Goal: Task Accomplishment & Management: Manage account settings

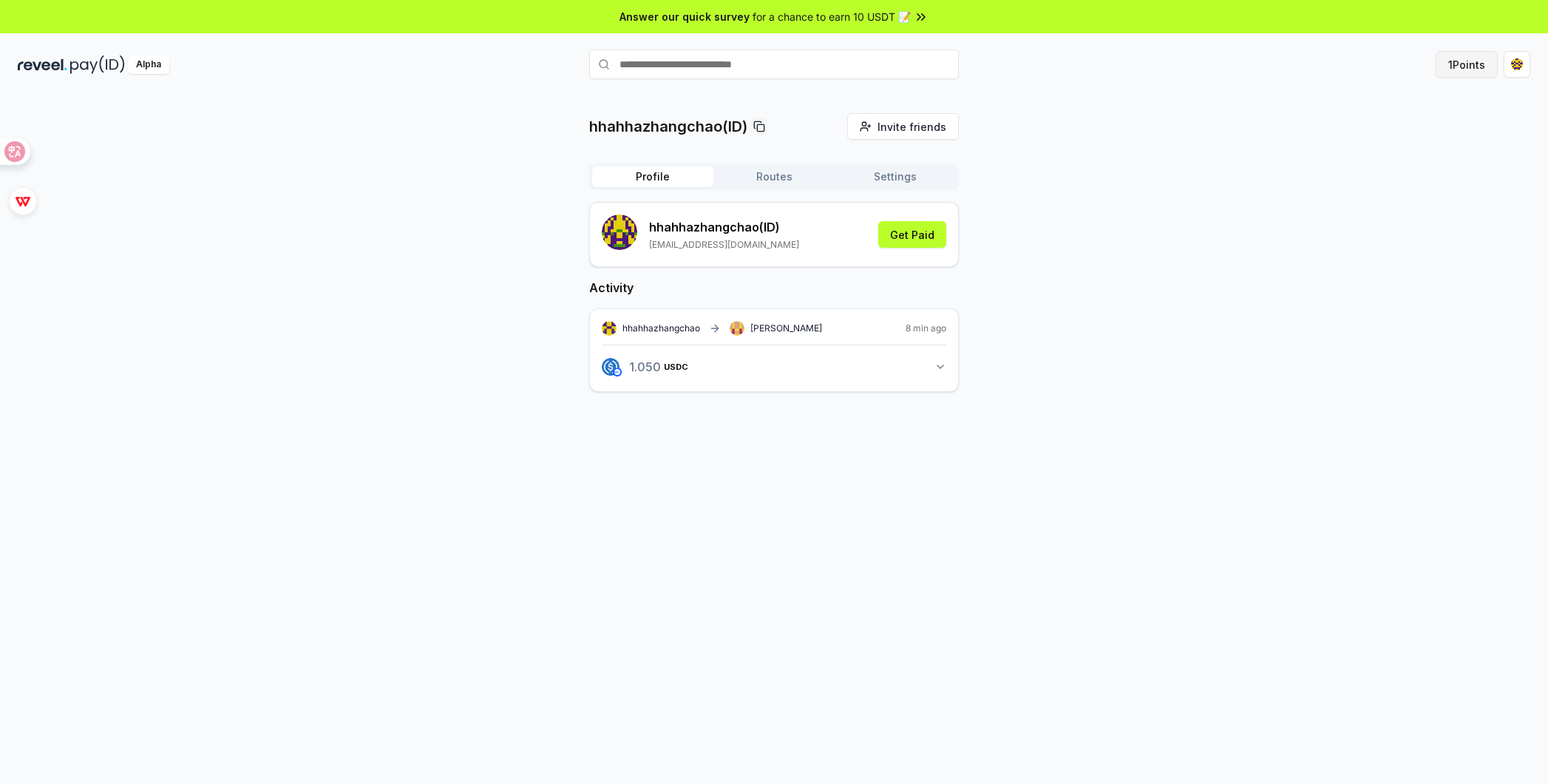
click at [1448, 66] on button "1 Points" at bounding box center [1467, 64] width 62 height 27
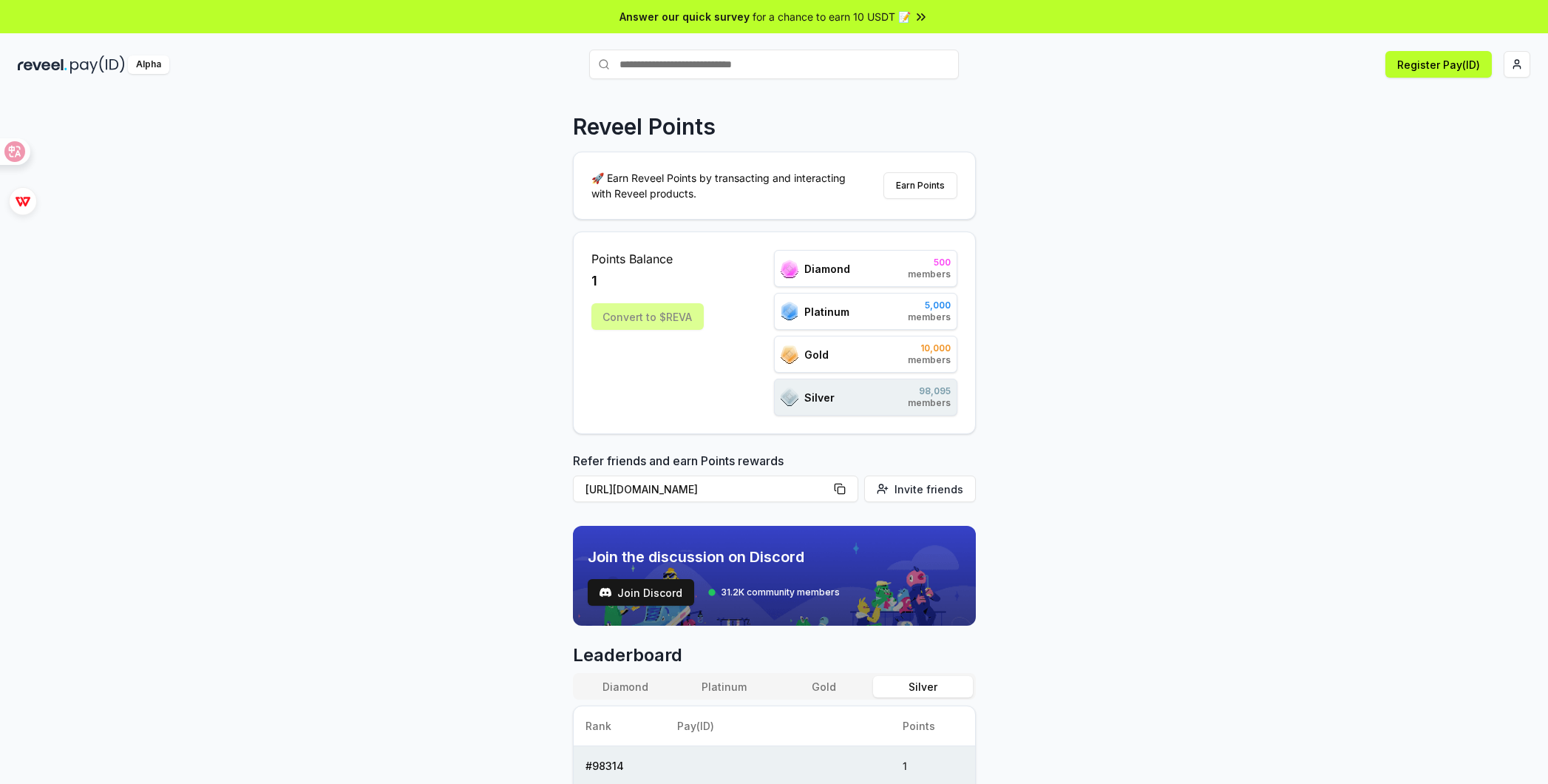
click at [670, 314] on div "Convert to $REVA" at bounding box center [647, 316] width 112 height 27
click at [843, 268] on span "Diamond" at bounding box center [827, 268] width 46 height 15
click at [823, 309] on span "Platinum" at bounding box center [826, 311] width 45 height 15
click at [1111, 271] on div "Reveel Points 🚀 Earn Reveel Points by transacting and interacting with Reveel p…" at bounding box center [774, 454] width 1548 height 742
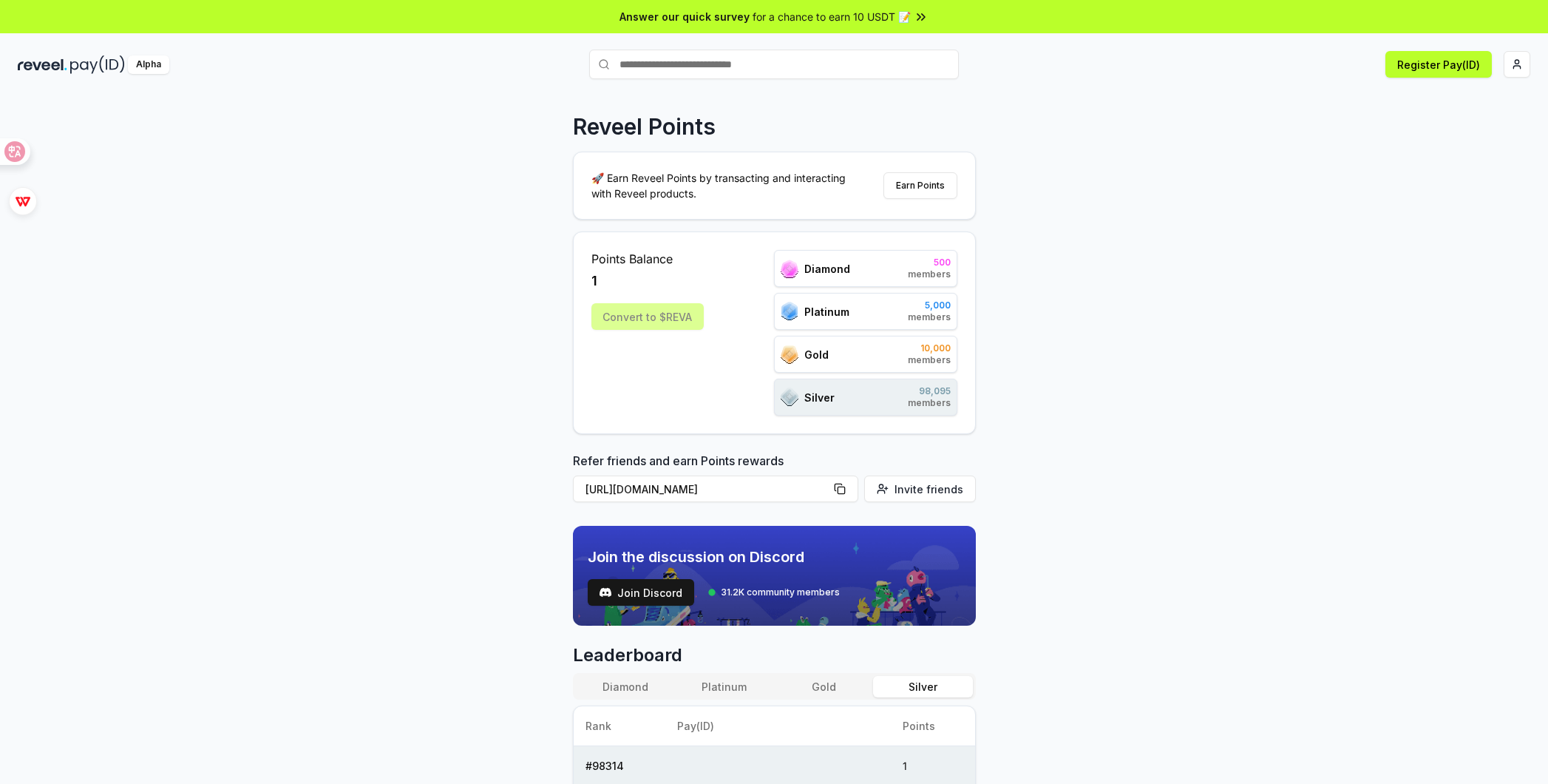
click at [843, 268] on span "Diamond" at bounding box center [827, 268] width 46 height 15
click at [994, 268] on div "Reveel Points 🚀 Earn Reveel Points by transacting and interacting with Reveel p…" at bounding box center [774, 454] width 1548 height 742
click at [935, 269] on span "members" at bounding box center [929, 274] width 43 height 12
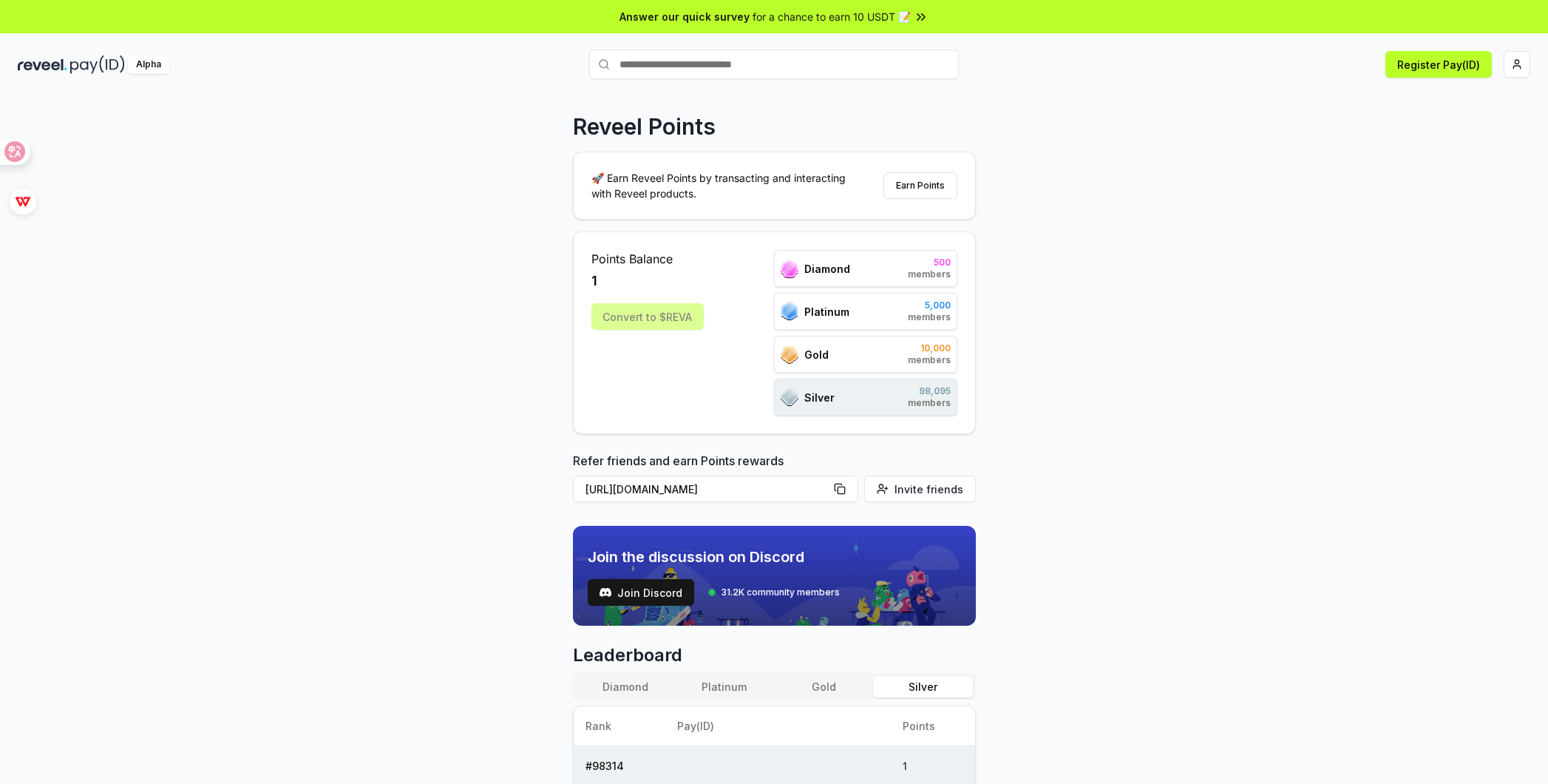
click at [966, 253] on div "Points Balance 1 Convert to $REVA Diamond 500 members Platinum 5,000 members Go…" at bounding box center [774, 332] width 403 height 202
click at [642, 179] on p "🚀 Earn Reveel Points by transacting and interacting with Reveel products." at bounding box center [725, 185] width 266 height 31
drag, startPoint x: 642, startPoint y: 179, endPoint x: 704, endPoint y: 182, distance: 62.1
click at [704, 182] on p "🚀 Earn Reveel Points by transacting and interacting with Reveel products." at bounding box center [725, 185] width 266 height 31
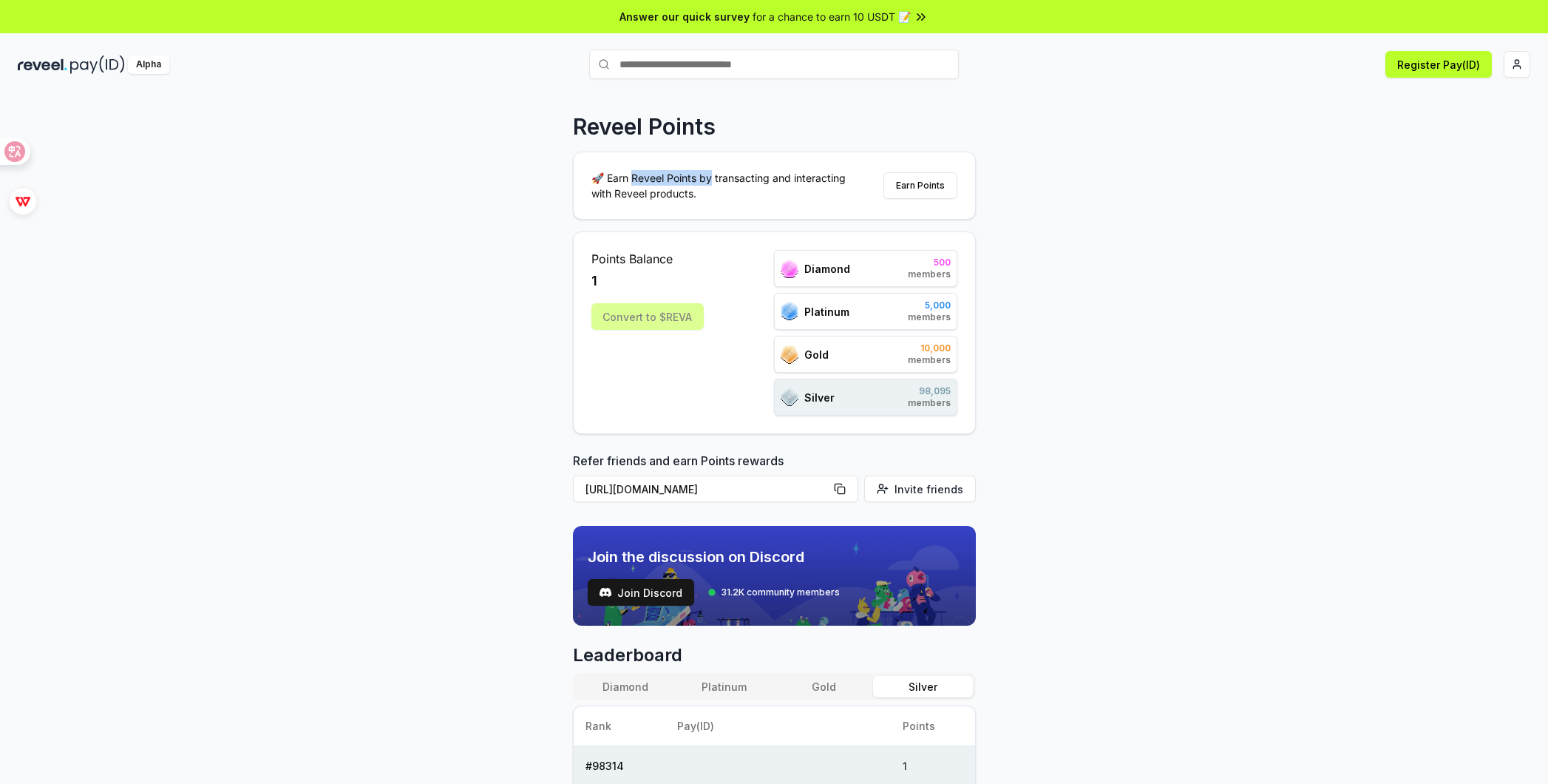
drag, startPoint x: 704, startPoint y: 182, endPoint x: 658, endPoint y: 179, distance: 46.1
click at [658, 179] on p "🚀 Earn Reveel Points by transacting and interacting with Reveel products." at bounding box center [725, 185] width 266 height 31
click at [658, 179] on p "🚀 Earn Reveel Points by transacting and interacting with Reveel products." at bounding box center [725, 185] width 266 height 31
drag, startPoint x: 658, startPoint y: 179, endPoint x: 715, endPoint y: 179, distance: 57.0
click at [715, 179] on p "🚀 Earn Reveel Points by transacting and interacting with Reveel products." at bounding box center [725, 185] width 266 height 31
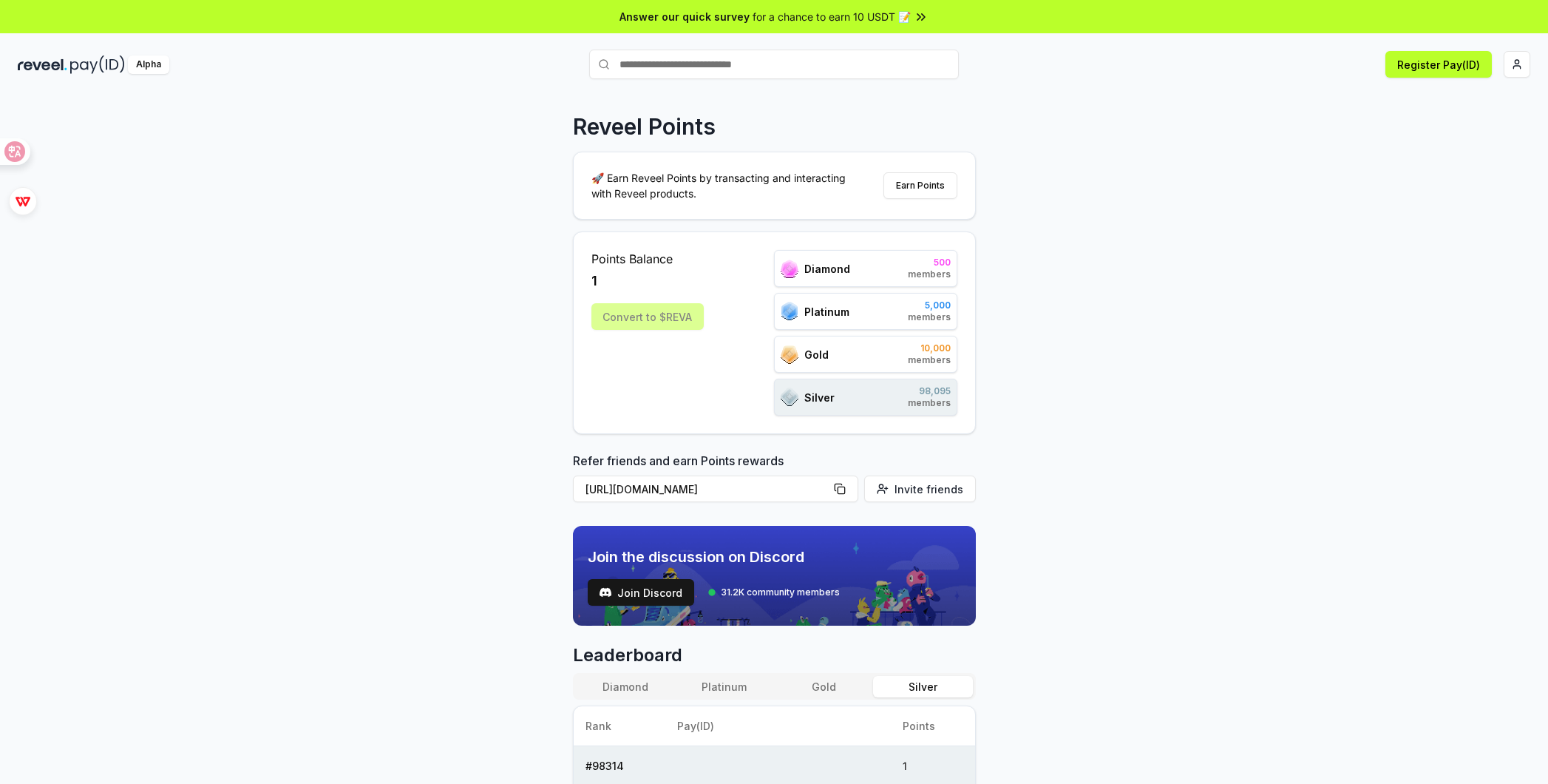
click at [749, 178] on p "🚀 Earn Reveel Points by transacting and interacting with Reveel products." at bounding box center [725, 185] width 266 height 31
click at [1528, 66] on html "Answer our quick survey for a chance to earn 10 USDT 📝 Alpha Register Pay(ID) R…" at bounding box center [774, 392] width 1548 height 784
click at [660, 322] on html "Answer our quick survey for a chance to earn 10 USDT 📝 Alpha Register Pay(ID) R…" at bounding box center [774, 392] width 1548 height 784
click at [827, 260] on div "Diamond" at bounding box center [816, 268] width 70 height 18
click at [812, 288] on div "Diamond 500 members Platinum 5,000 members Gold 10,000 members Silver 98,095 me…" at bounding box center [866, 333] width 183 height 166
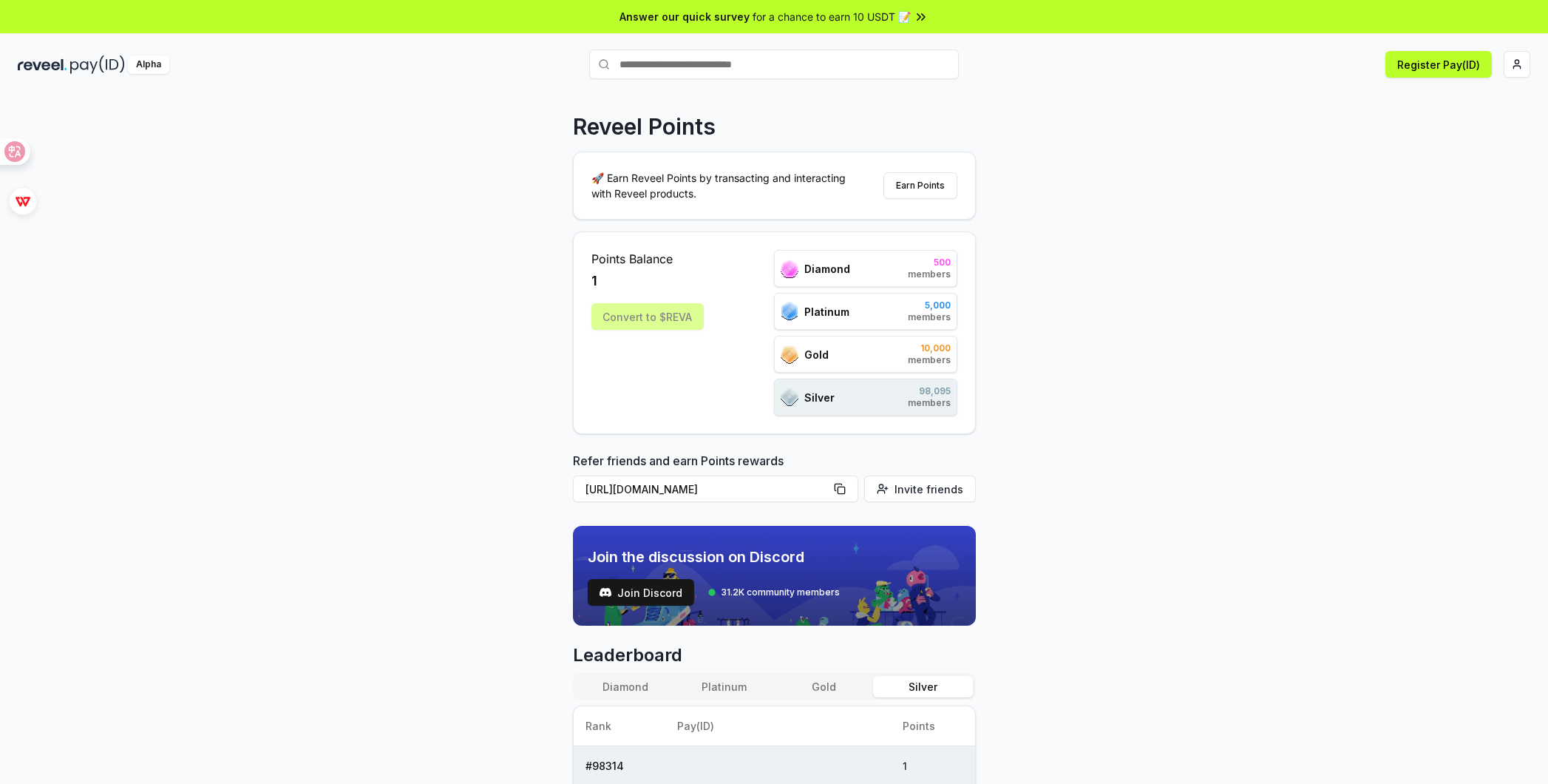
click at [823, 268] on span "Diamond" at bounding box center [827, 268] width 46 height 15
click at [681, 356] on div "Points Balance 1 Convert to $REVA" at bounding box center [647, 333] width 112 height 166
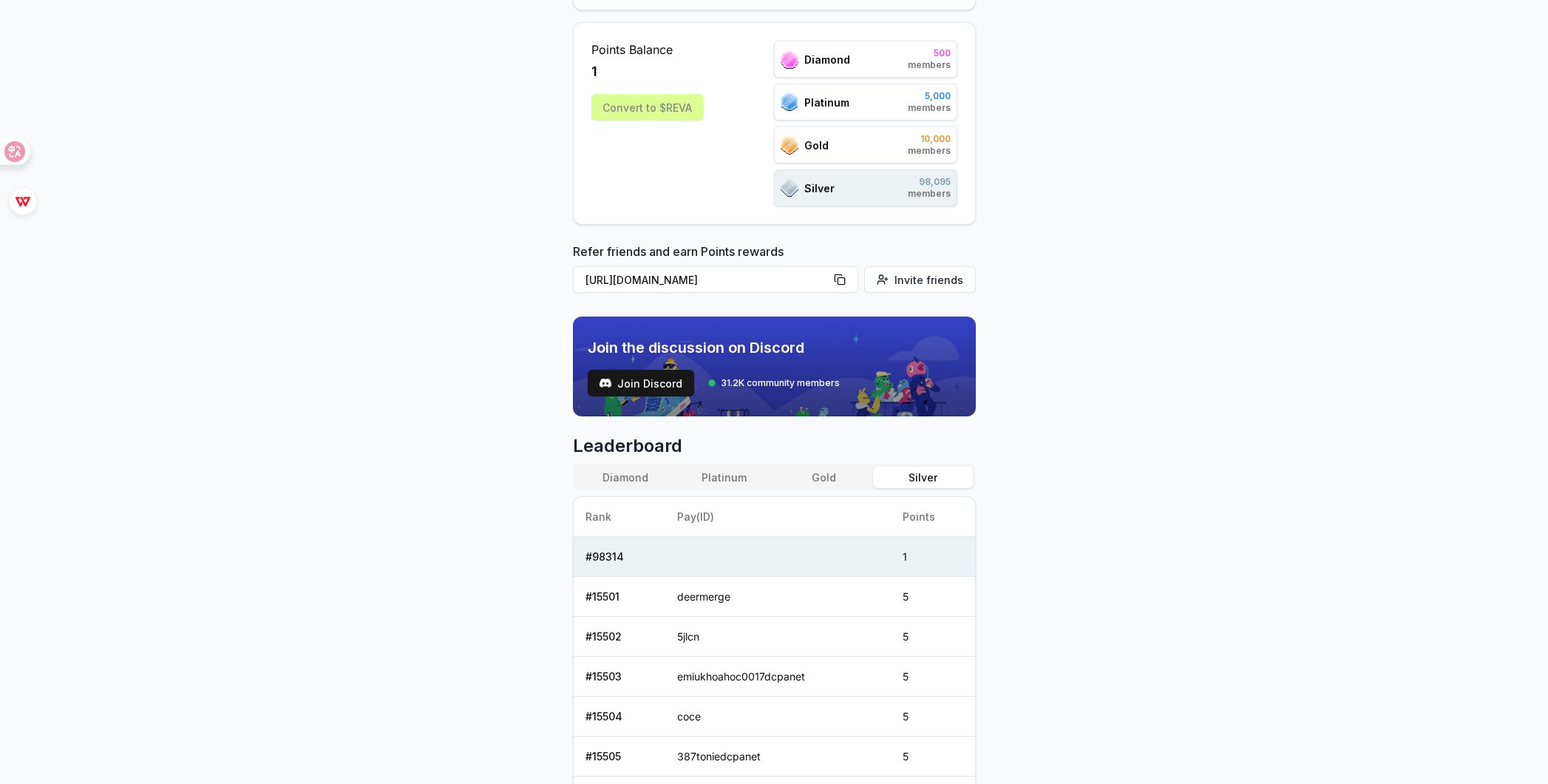
scroll to position [221, 0]
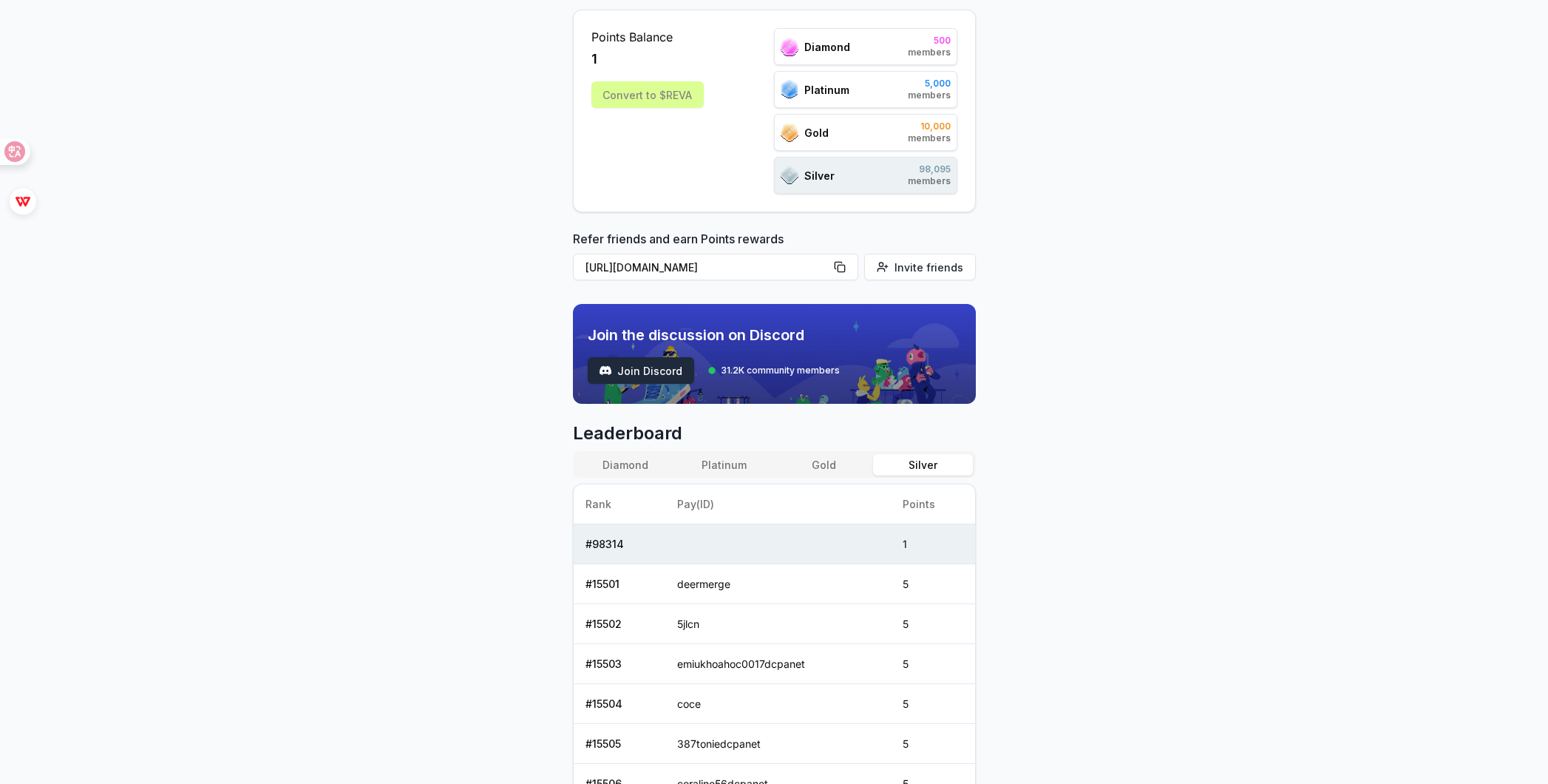
click at [635, 363] on span "Join Discord" at bounding box center [650, 371] width 65 height 15
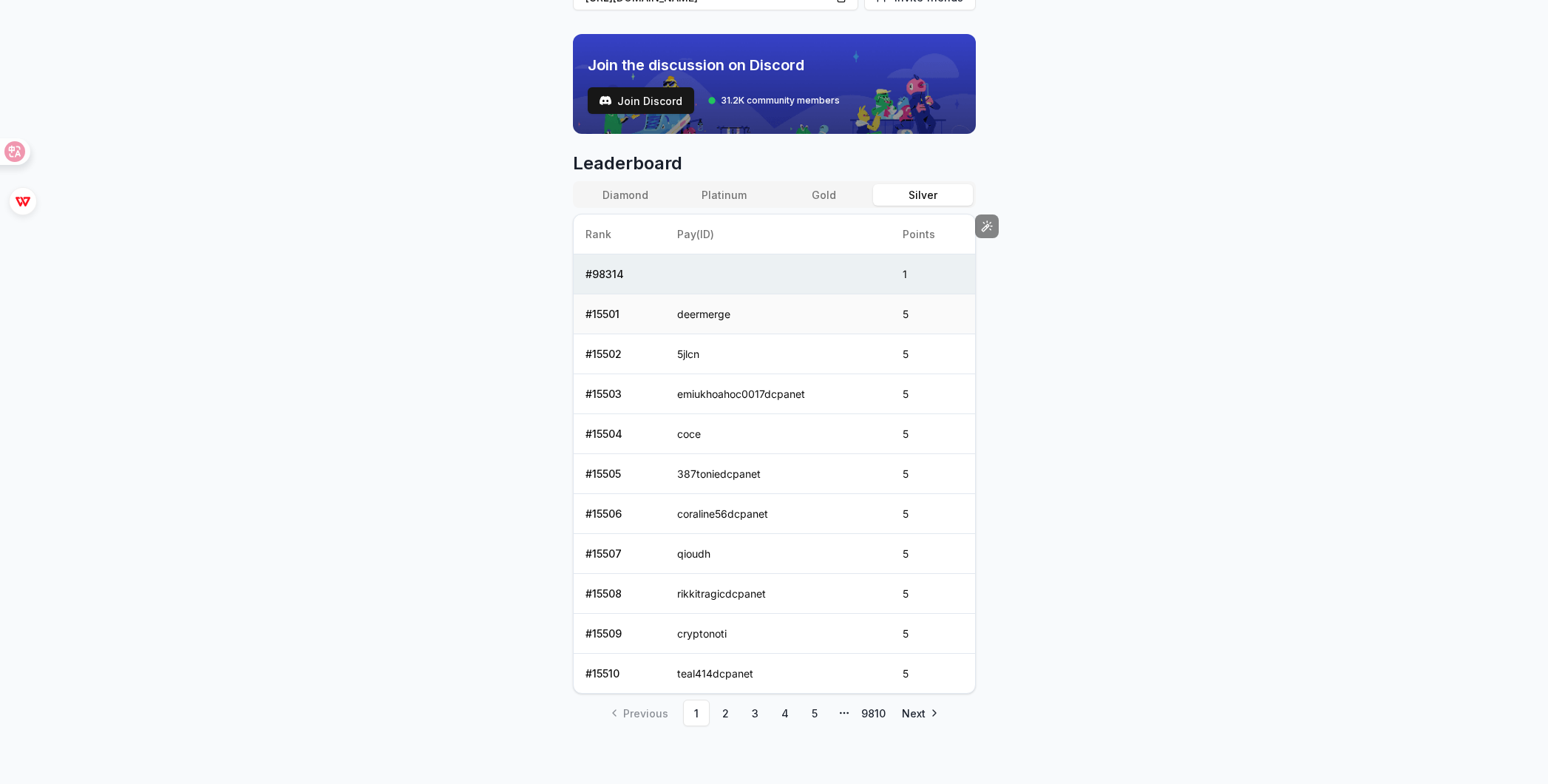
scroll to position [494, 0]
click at [712, 403] on td "emiukhoahoc0017dcpanet" at bounding box center [777, 393] width 225 height 40
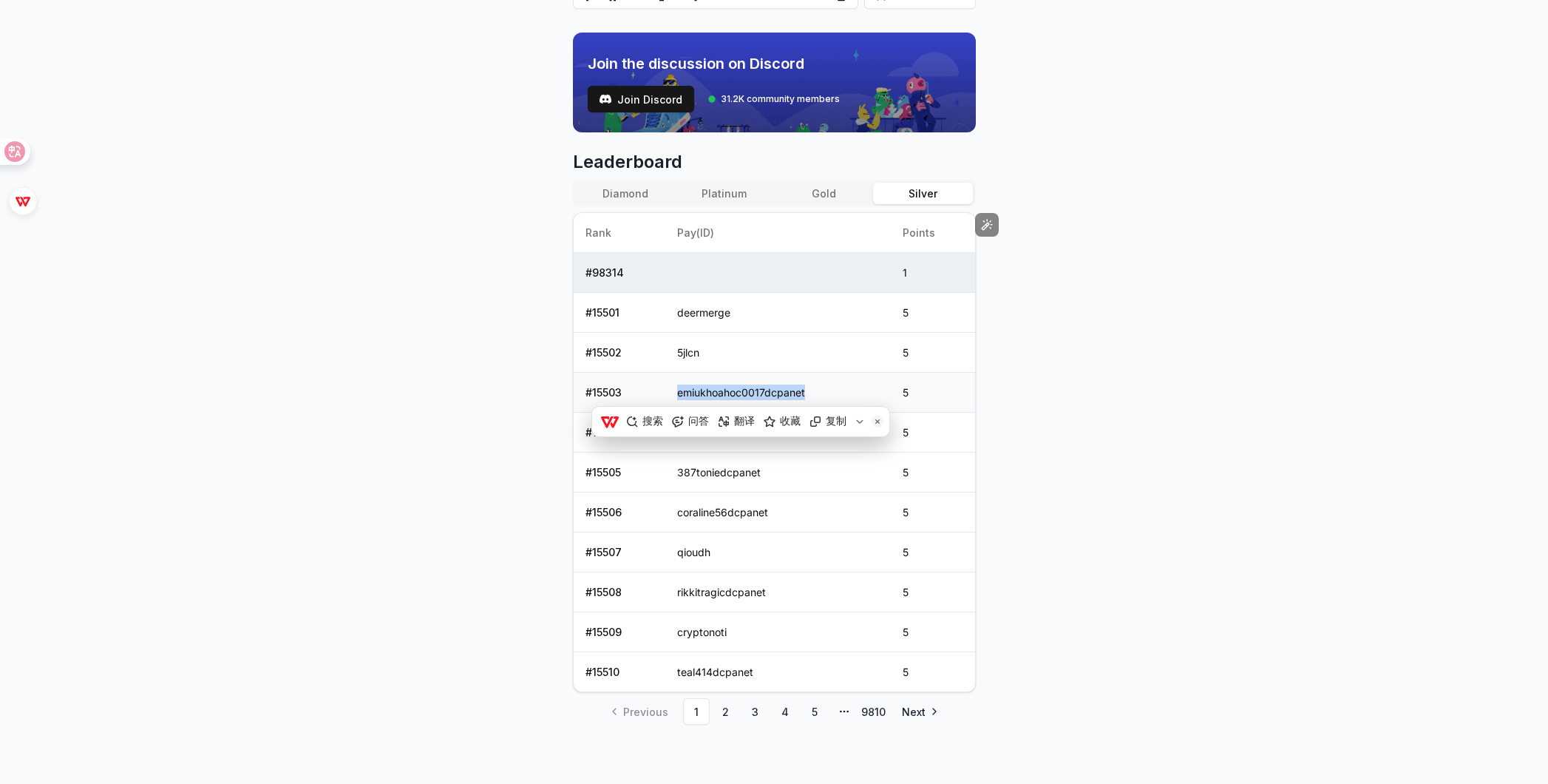
click at [715, 396] on td "emiukhoahoc0017dcpanet" at bounding box center [777, 393] width 225 height 40
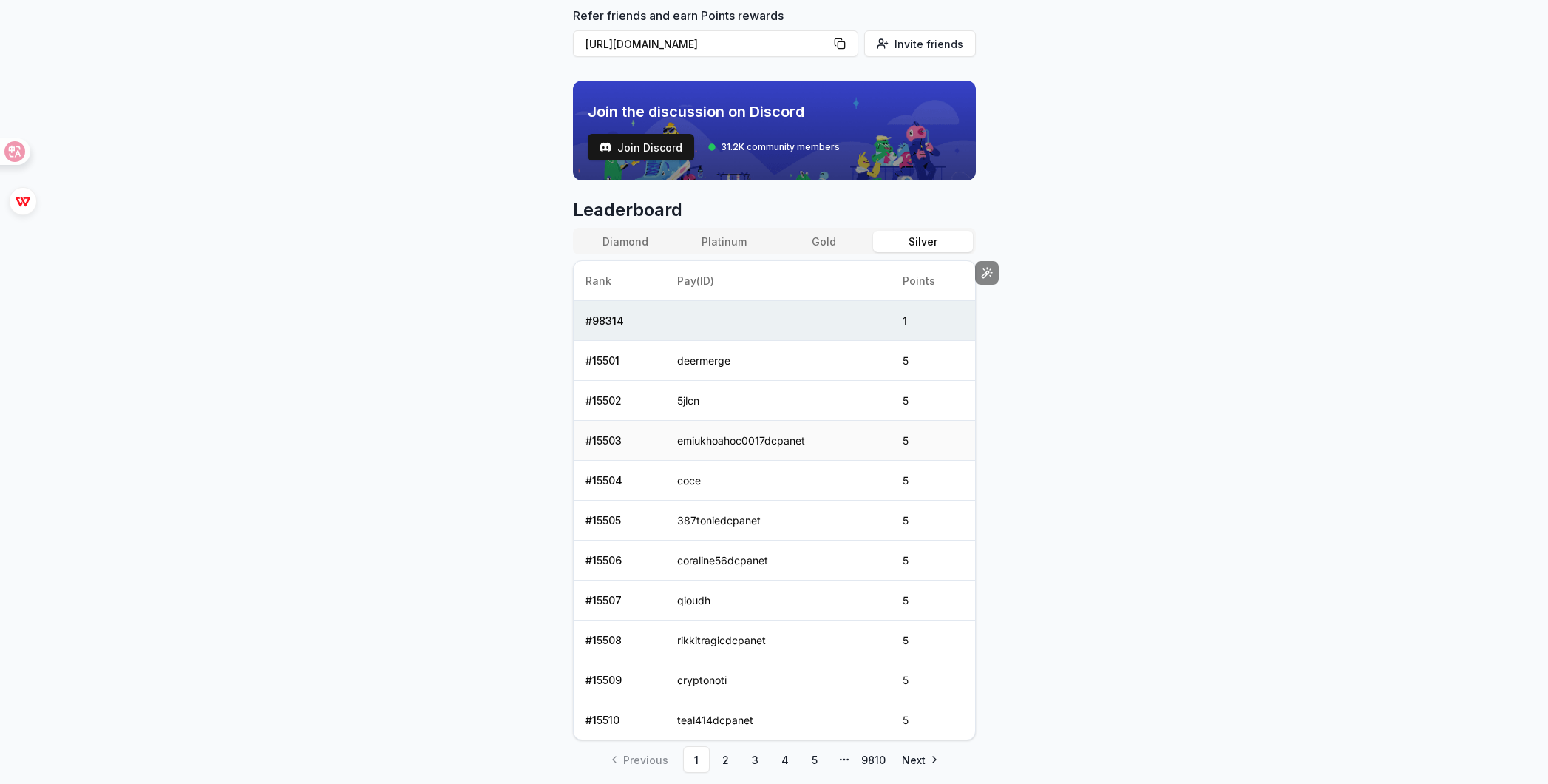
scroll to position [419, 0]
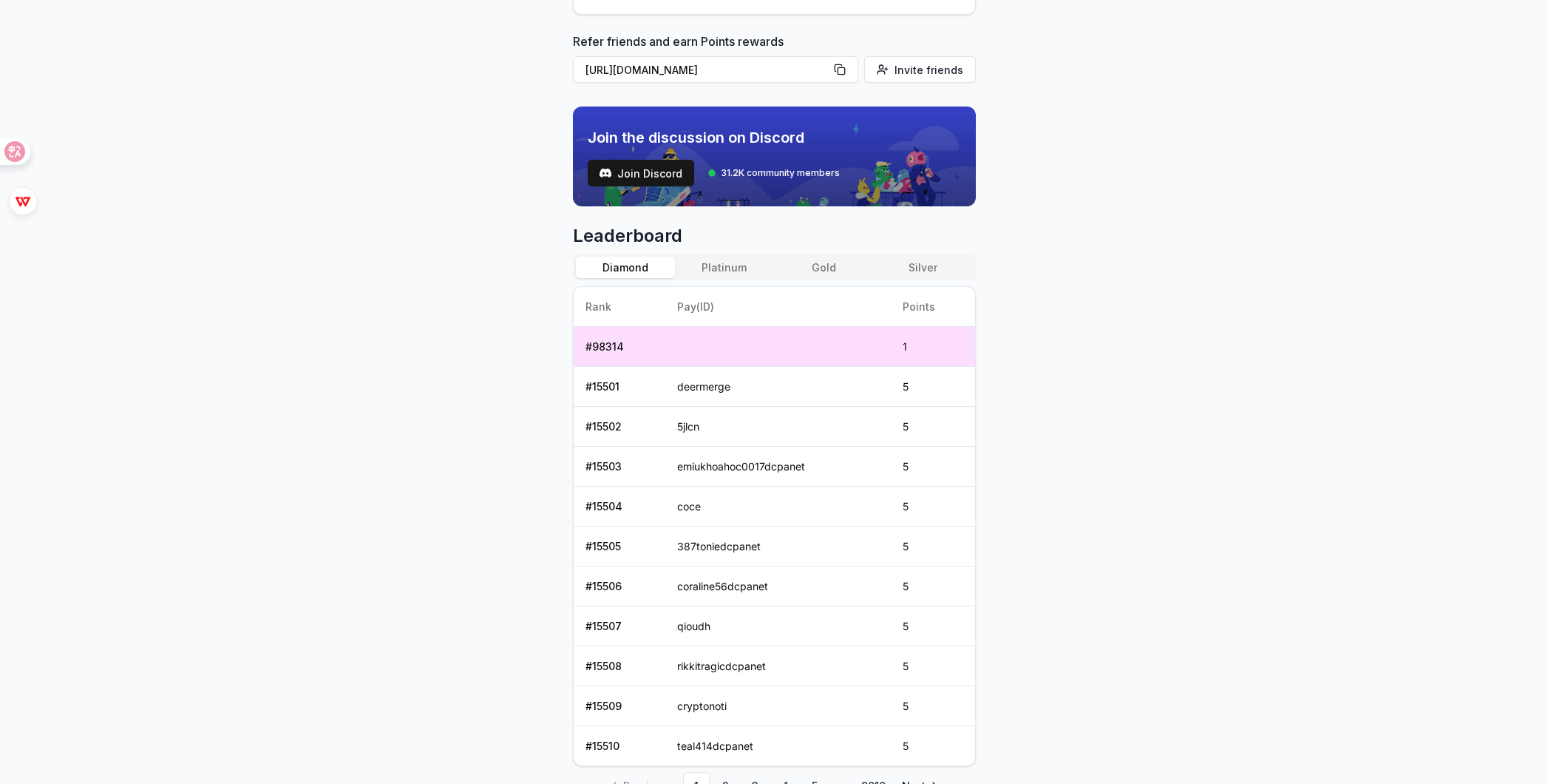
click at [643, 266] on button "Diamond" at bounding box center [625, 267] width 99 height 21
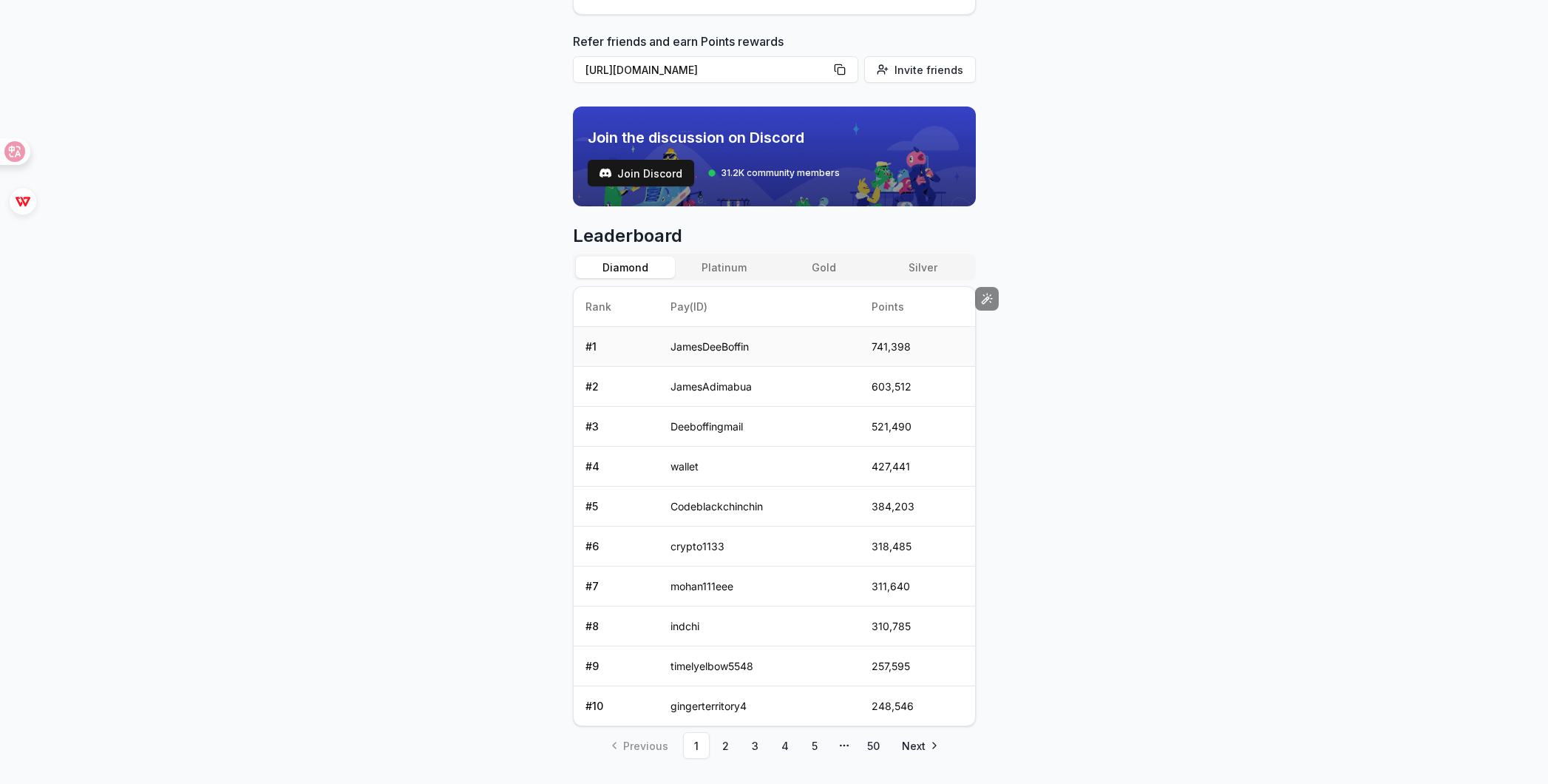
click at [705, 351] on td "JamesDeeBoffin" at bounding box center [759, 347] width 201 height 40
click at [1026, 358] on div "Reveel Points 🚀 Earn Reveel Points by transacting and interacting with Reveel p…" at bounding box center [774, 35] width 1548 height 742
click at [726, 266] on button "Platinum" at bounding box center [724, 267] width 99 height 21
click at [807, 265] on button "Gold" at bounding box center [823, 267] width 99 height 21
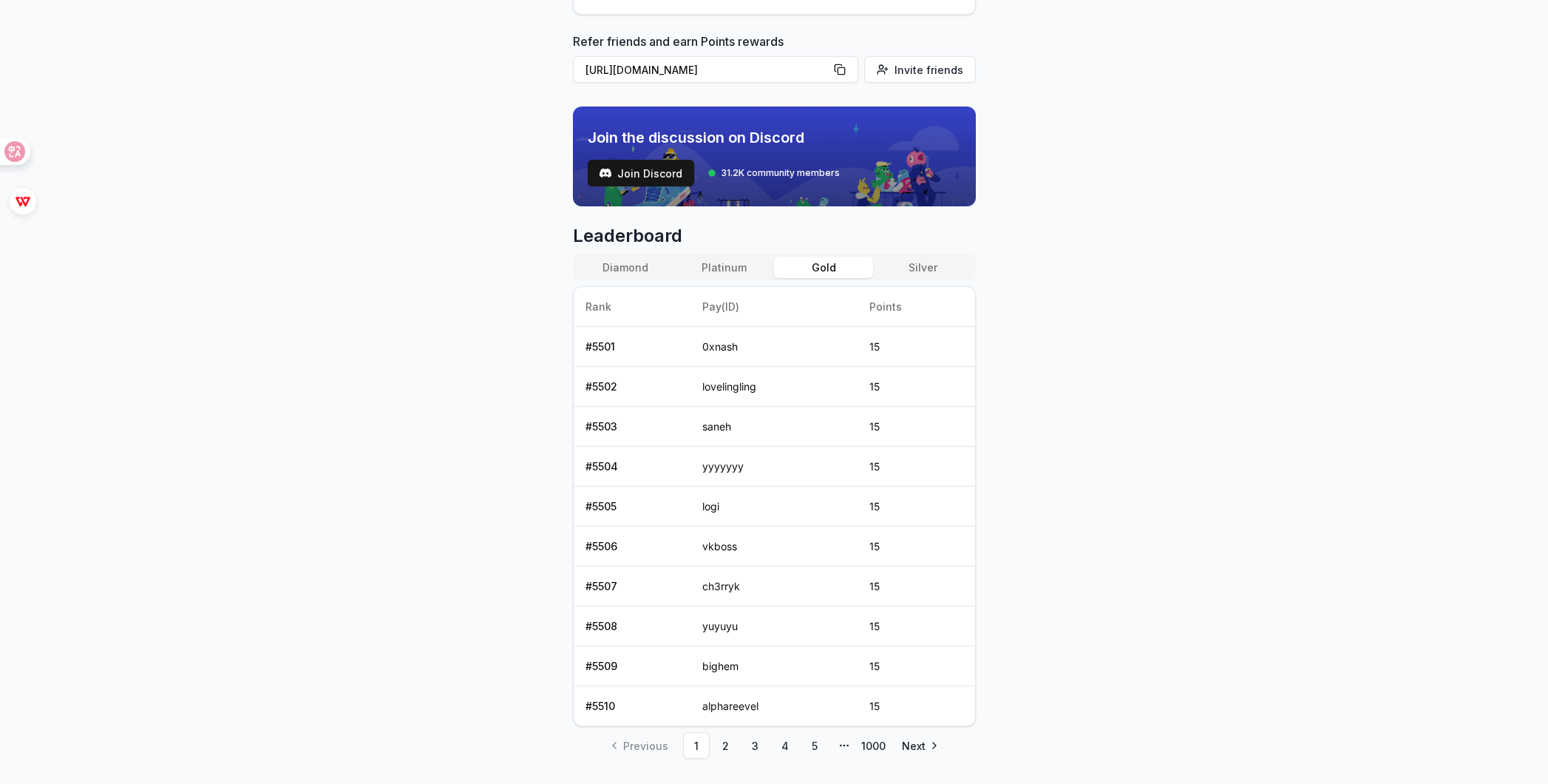
click at [891, 267] on button "Silver" at bounding box center [922, 267] width 99 height 21
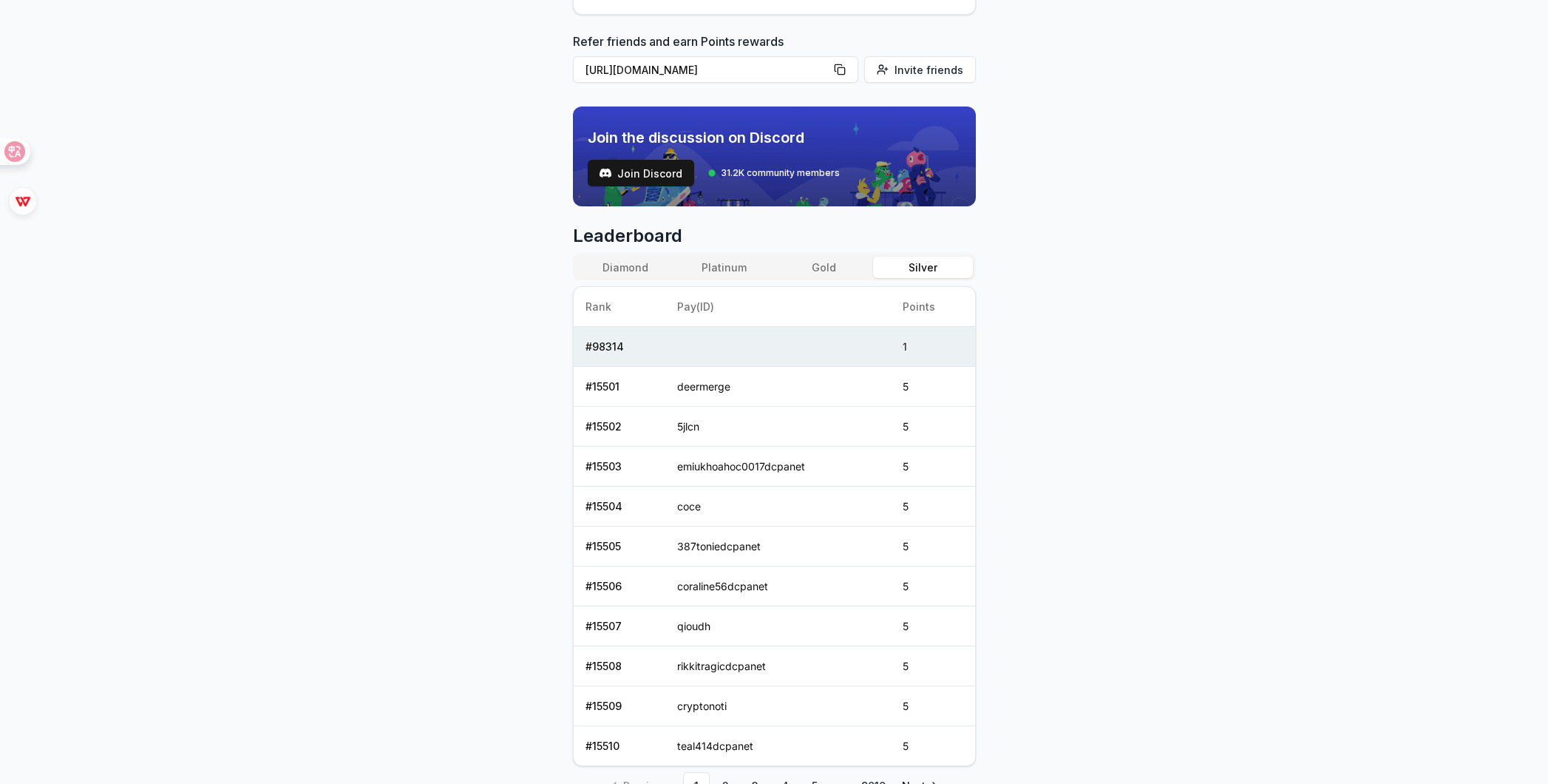
click at [838, 267] on button "Gold" at bounding box center [823, 267] width 99 height 21
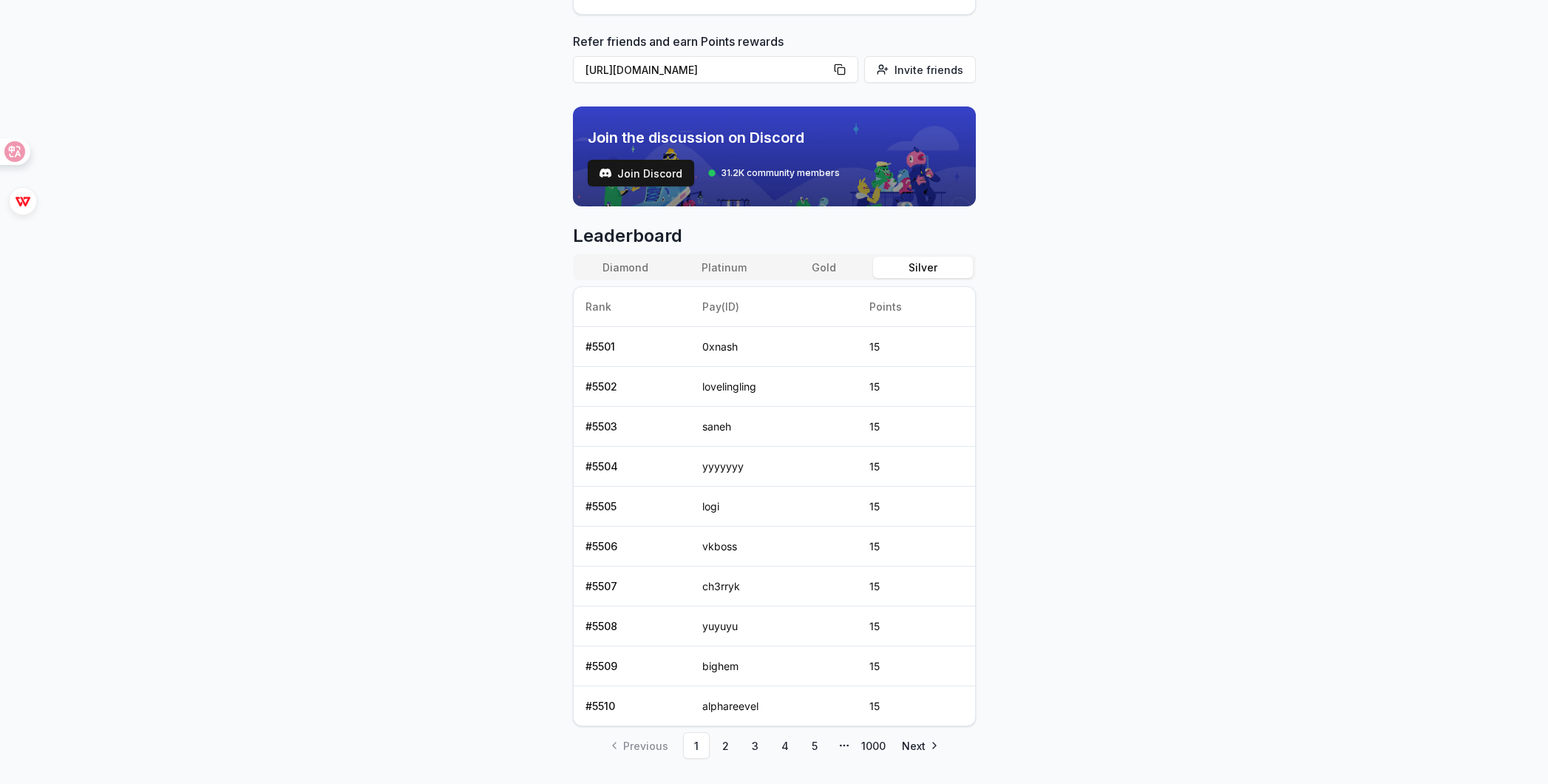
click at [935, 261] on button "Silver" at bounding box center [922, 267] width 99 height 21
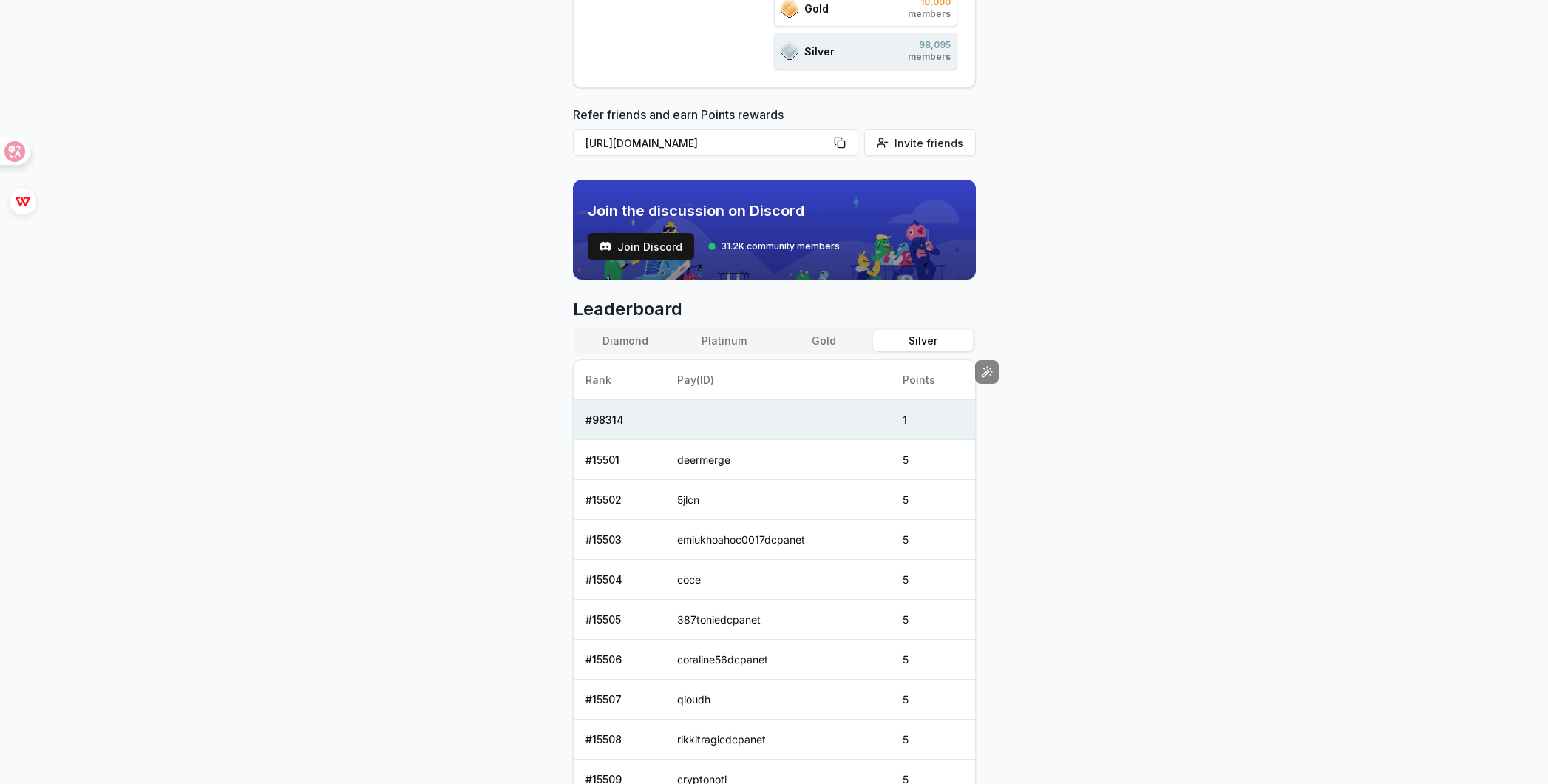
scroll to position [494, 0]
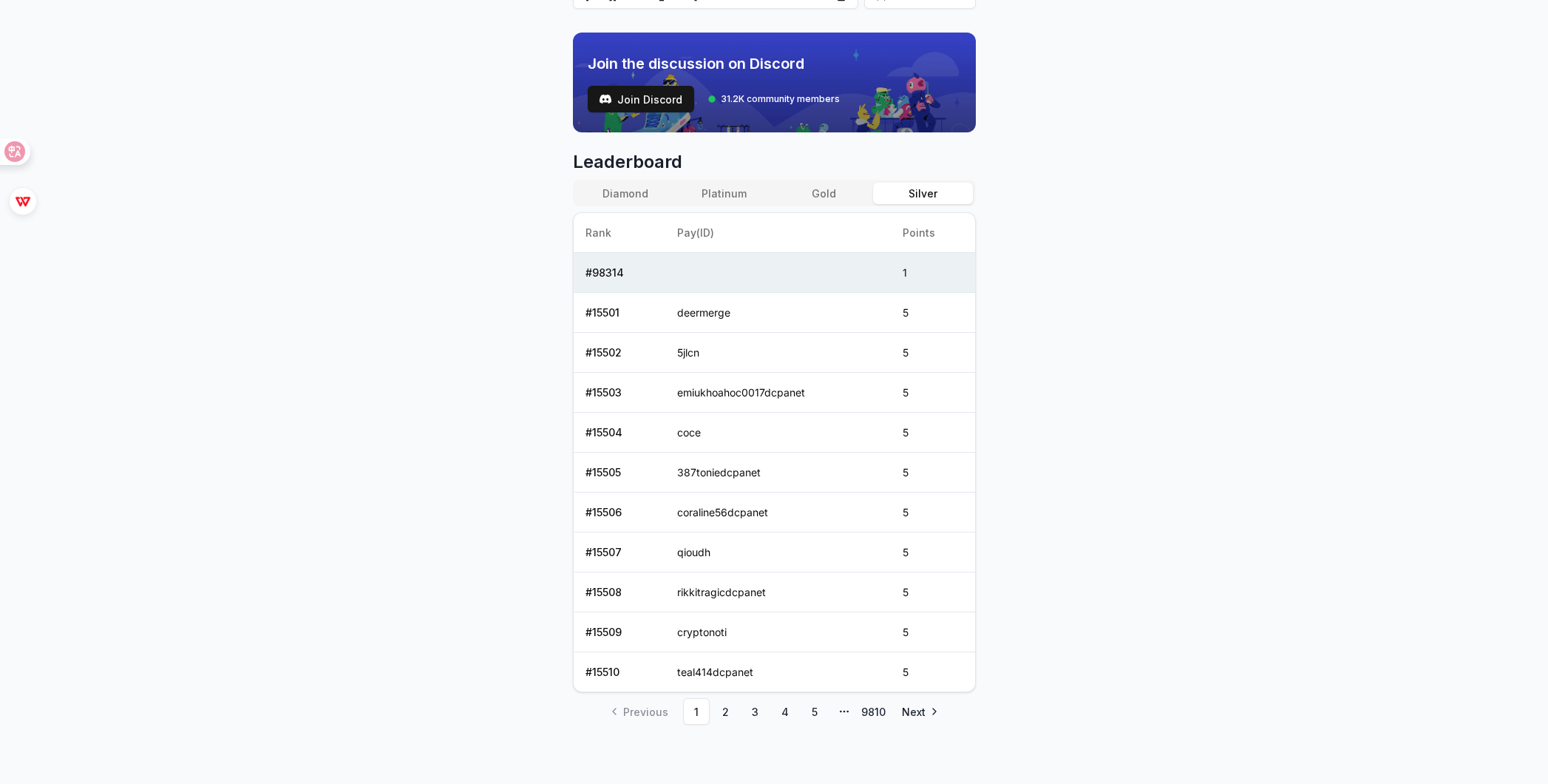
click at [740, 195] on button "Platinum" at bounding box center [724, 194] width 99 height 21
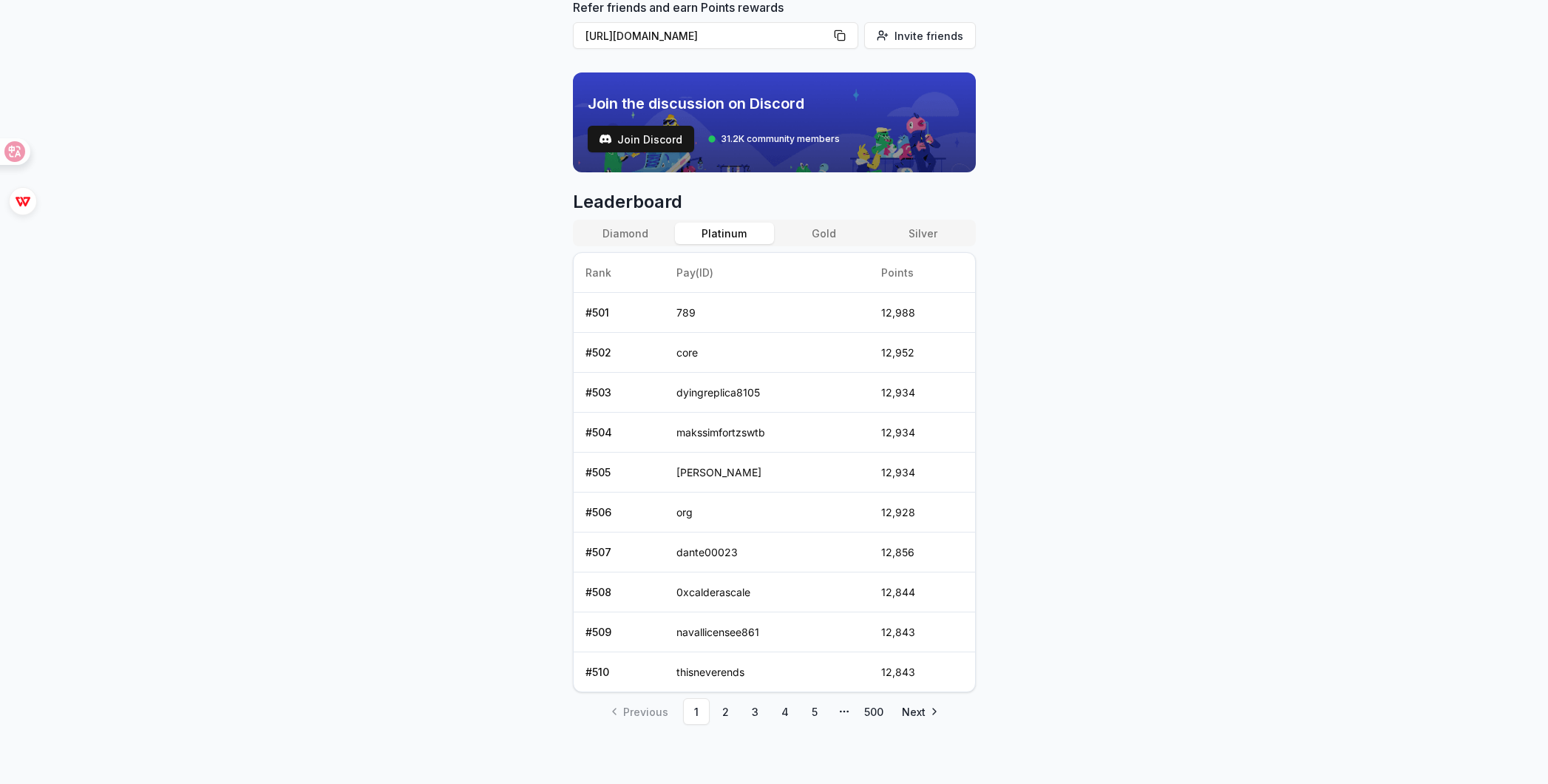
scroll to position [453, 0]
click at [633, 242] on button "Diamond" at bounding box center [625, 233] width 99 height 21
click at [685, 239] on button "Platinum" at bounding box center [724, 233] width 99 height 21
click at [840, 239] on button "Gold" at bounding box center [823, 233] width 99 height 21
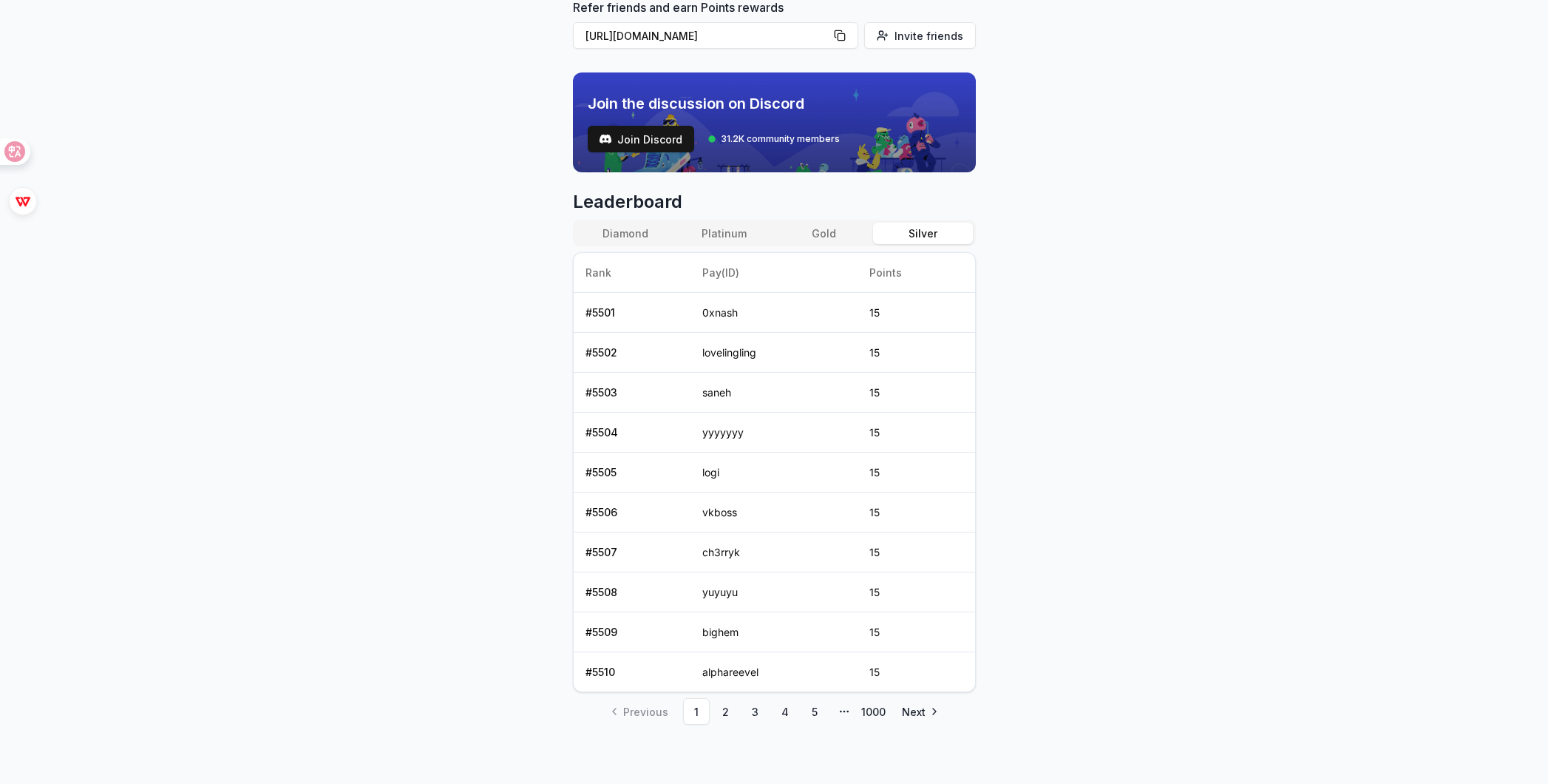
click at [915, 225] on button "Silver" at bounding box center [922, 233] width 99 height 21
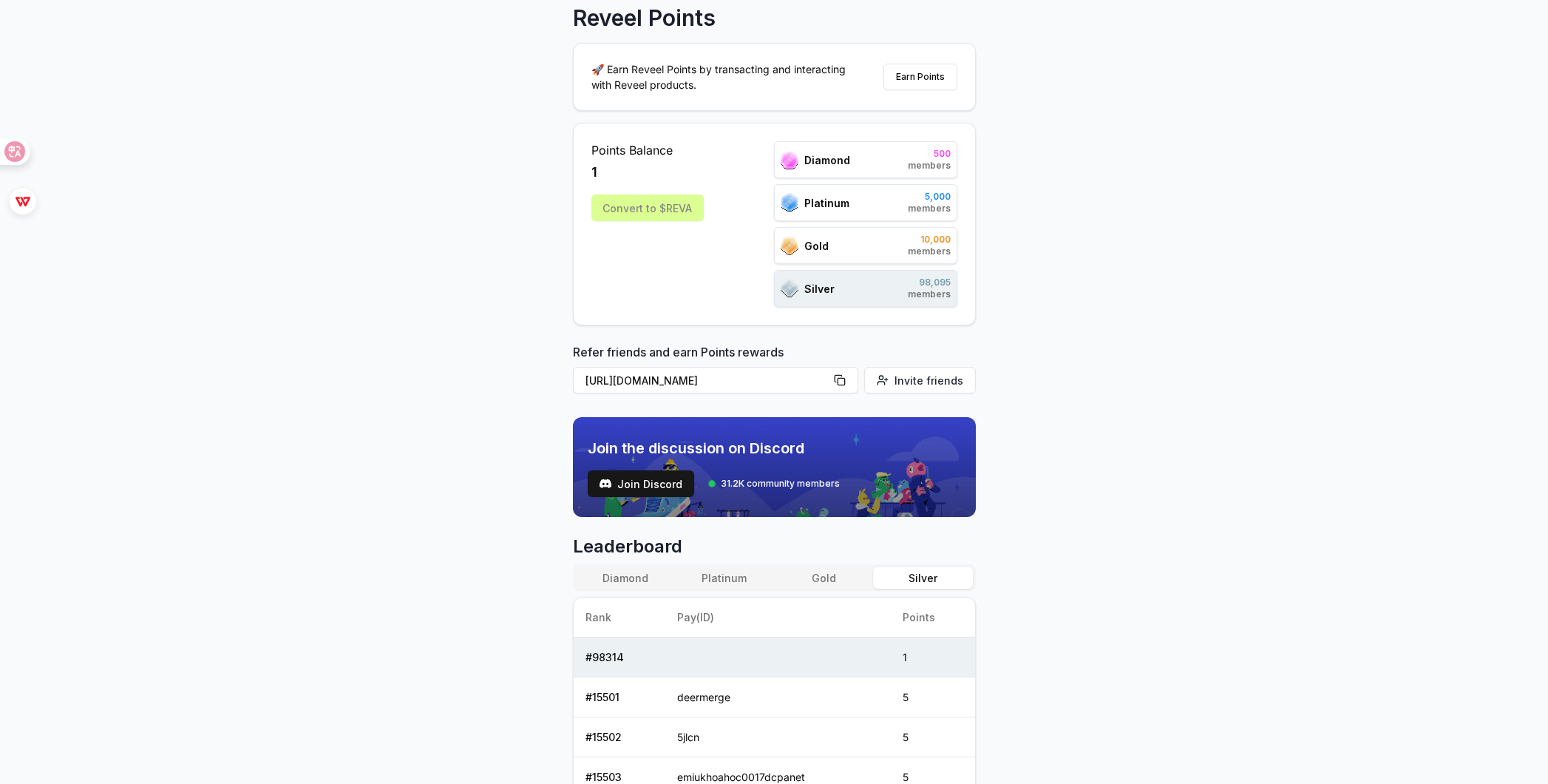
scroll to position [83, 0]
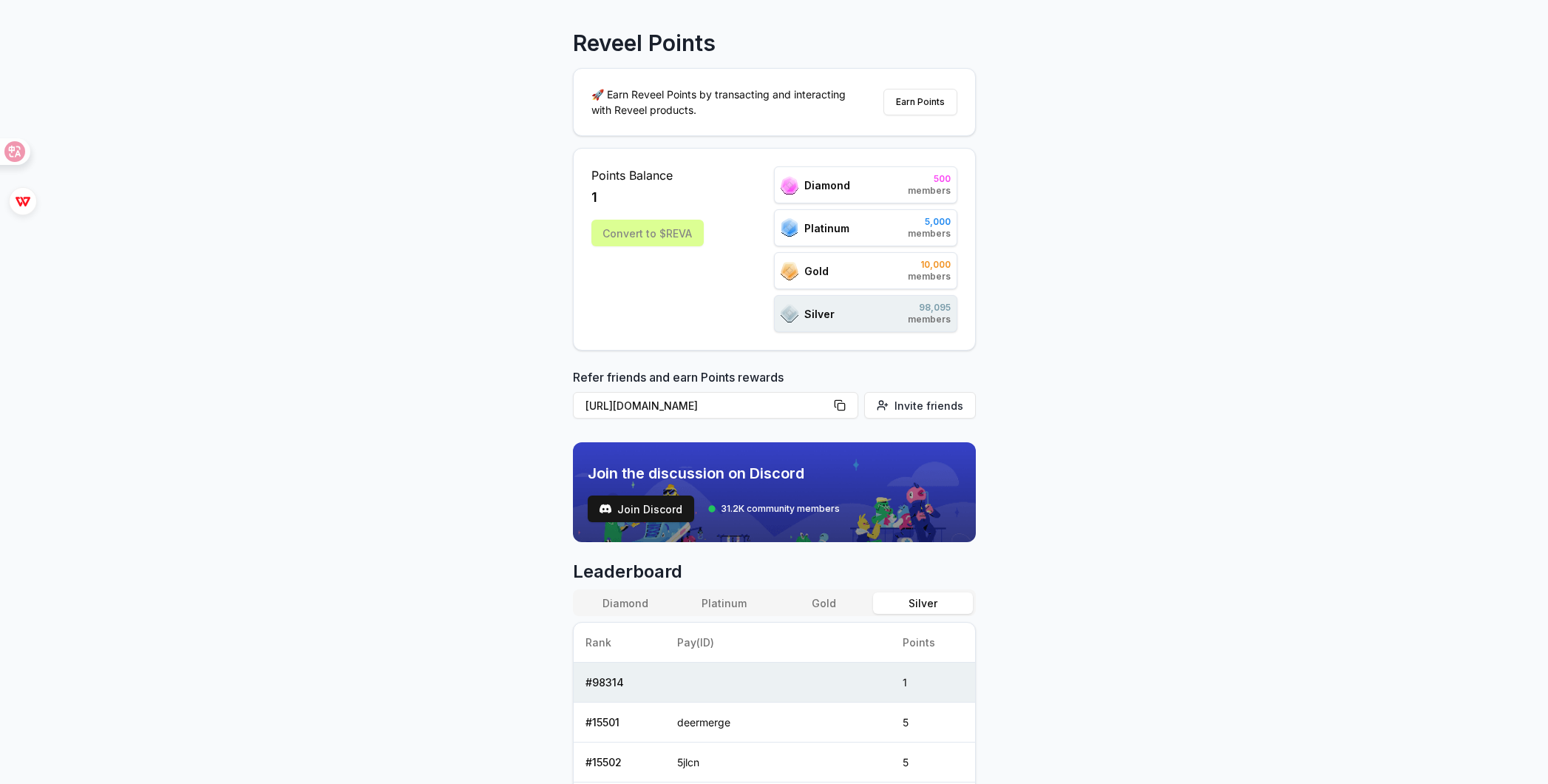
click at [922, 316] on span "members" at bounding box center [929, 319] width 43 height 12
click at [1020, 319] on div "Reveel Points 🚀 Earn Reveel Points by transacting and interacting with Reveel p…" at bounding box center [774, 371] width 1548 height 742
click at [926, 309] on span "98,095" at bounding box center [929, 308] width 43 height 12
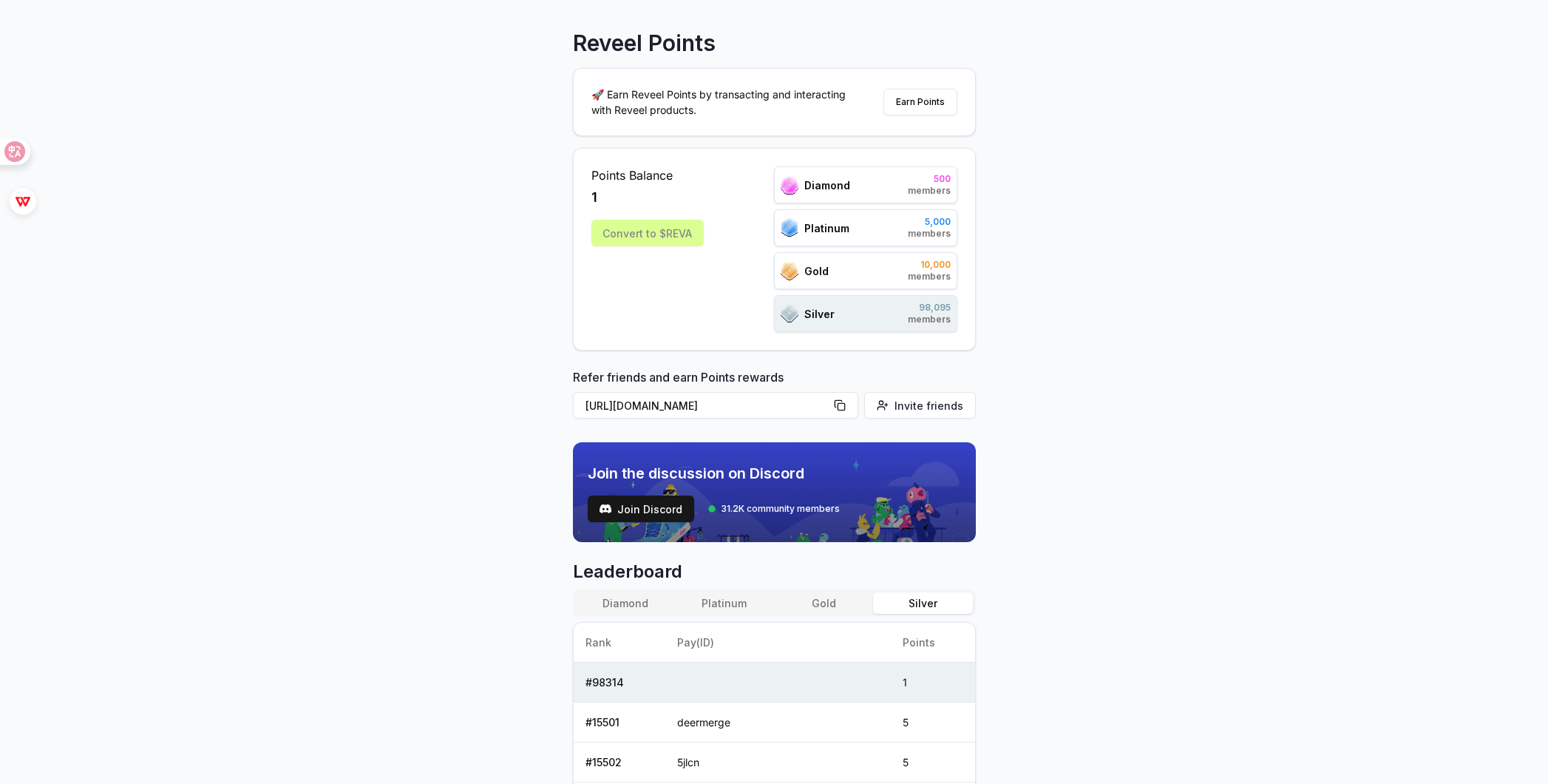
click at [939, 269] on span "10,000" at bounding box center [929, 265] width 43 height 12
click at [1009, 248] on div "Reveel Points 🚀 Earn Reveel Points by transacting and interacting with Reveel p…" at bounding box center [774, 371] width 1548 height 742
click at [931, 217] on span "5,000" at bounding box center [929, 221] width 43 height 12
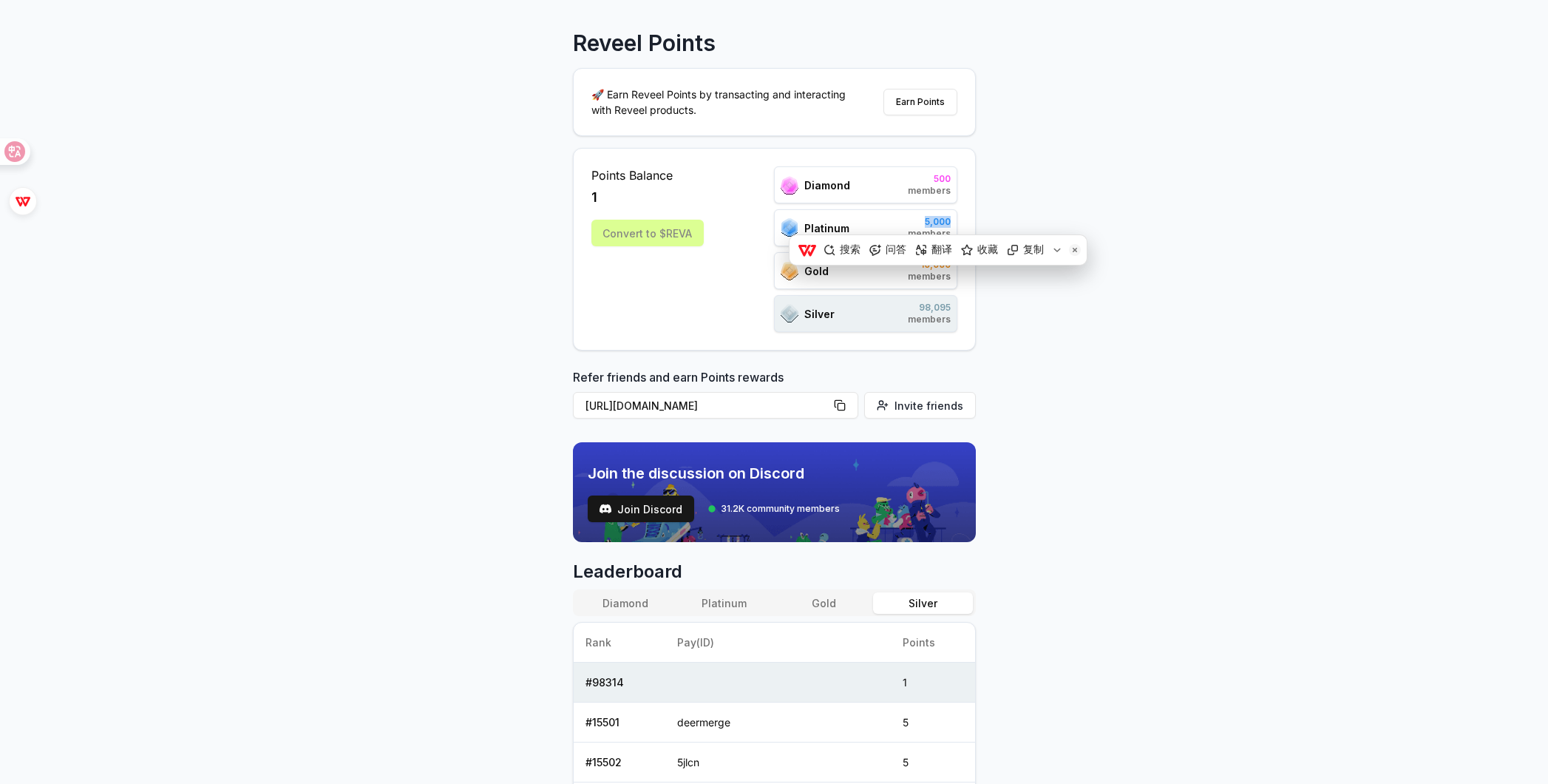
click at [1053, 215] on div "Reveel Points 🚀 Earn Reveel Points by transacting and interacting with Reveel p…" at bounding box center [774, 371] width 1548 height 742
click at [939, 304] on span "98,095" at bounding box center [929, 308] width 43 height 12
click at [1041, 291] on div "Reveel Points 🚀 Earn Reveel Points by transacting and interacting with Reveel p…" at bounding box center [774, 371] width 1548 height 742
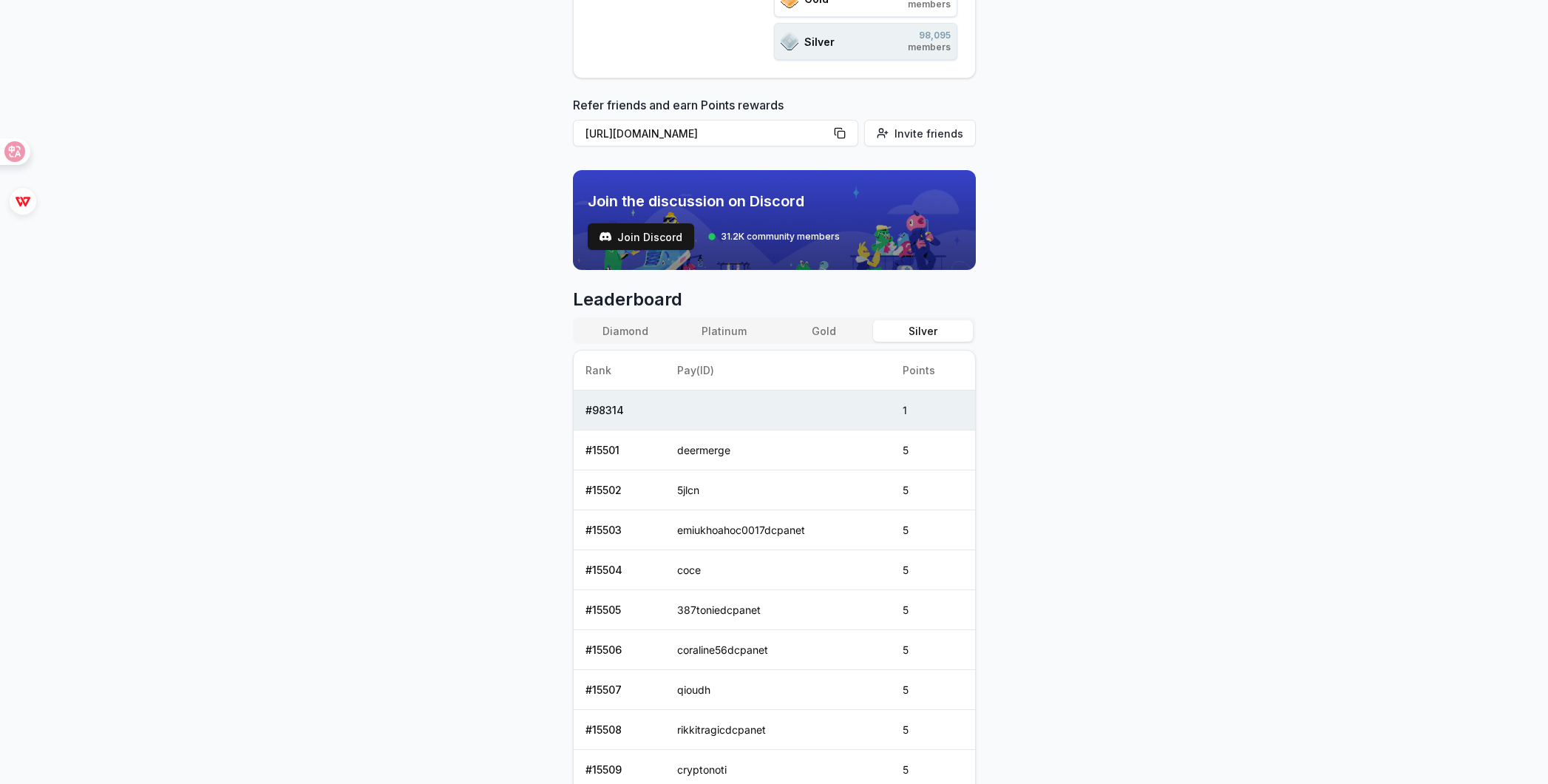
scroll to position [271, 0]
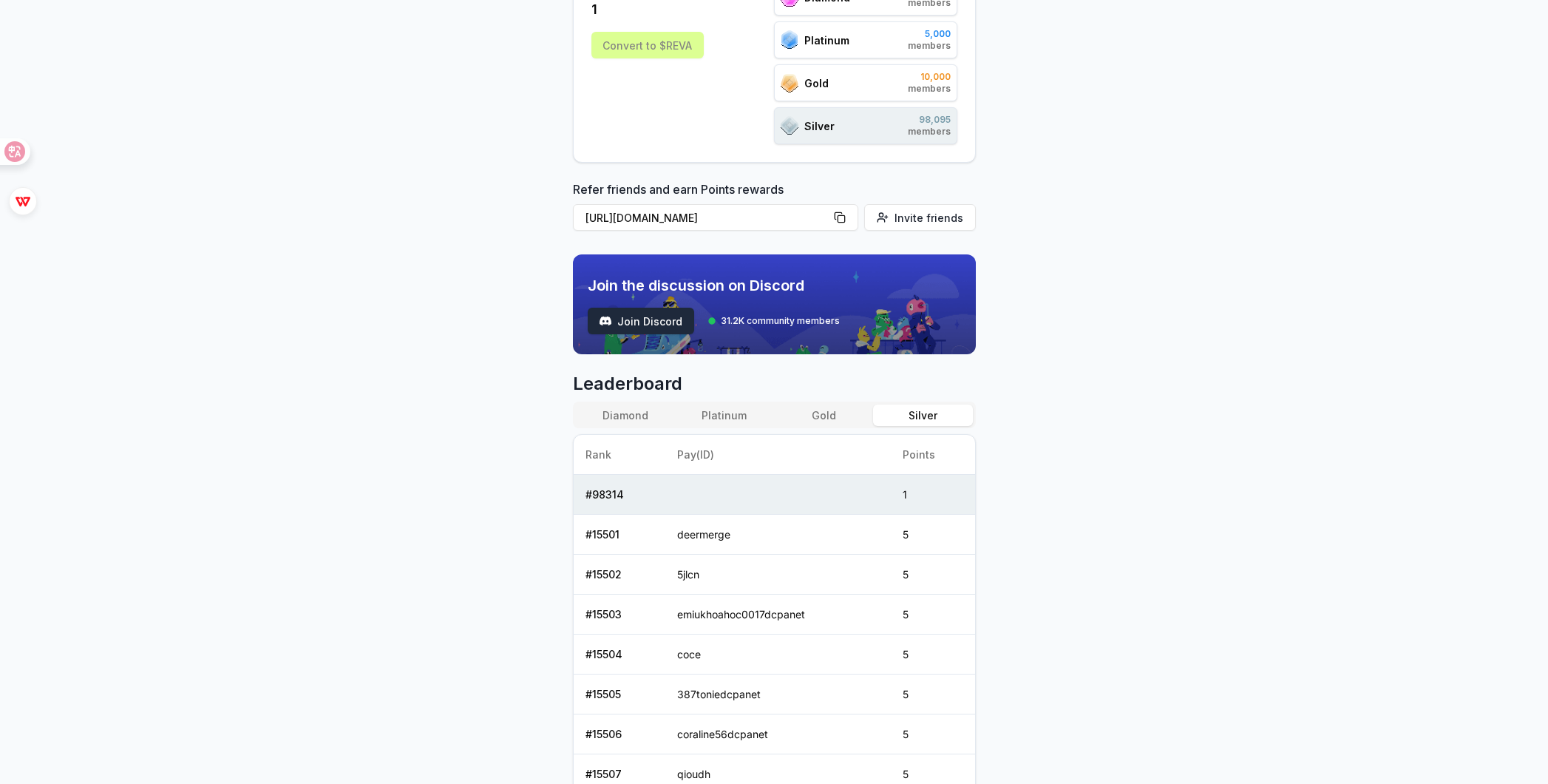
click at [650, 325] on span "Join Discord" at bounding box center [650, 321] width 65 height 15
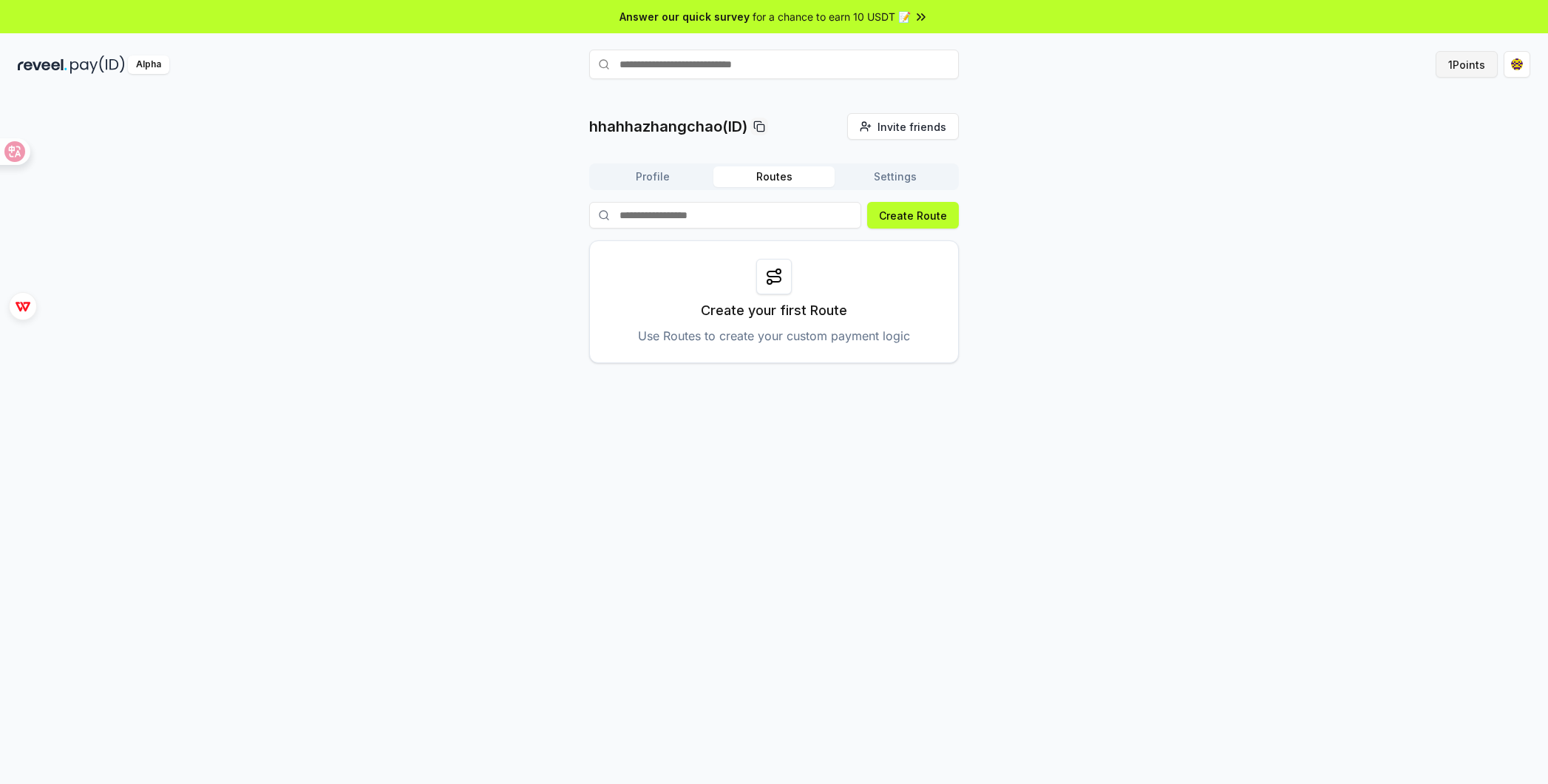
click at [1458, 59] on button "1 Points" at bounding box center [1467, 64] width 62 height 27
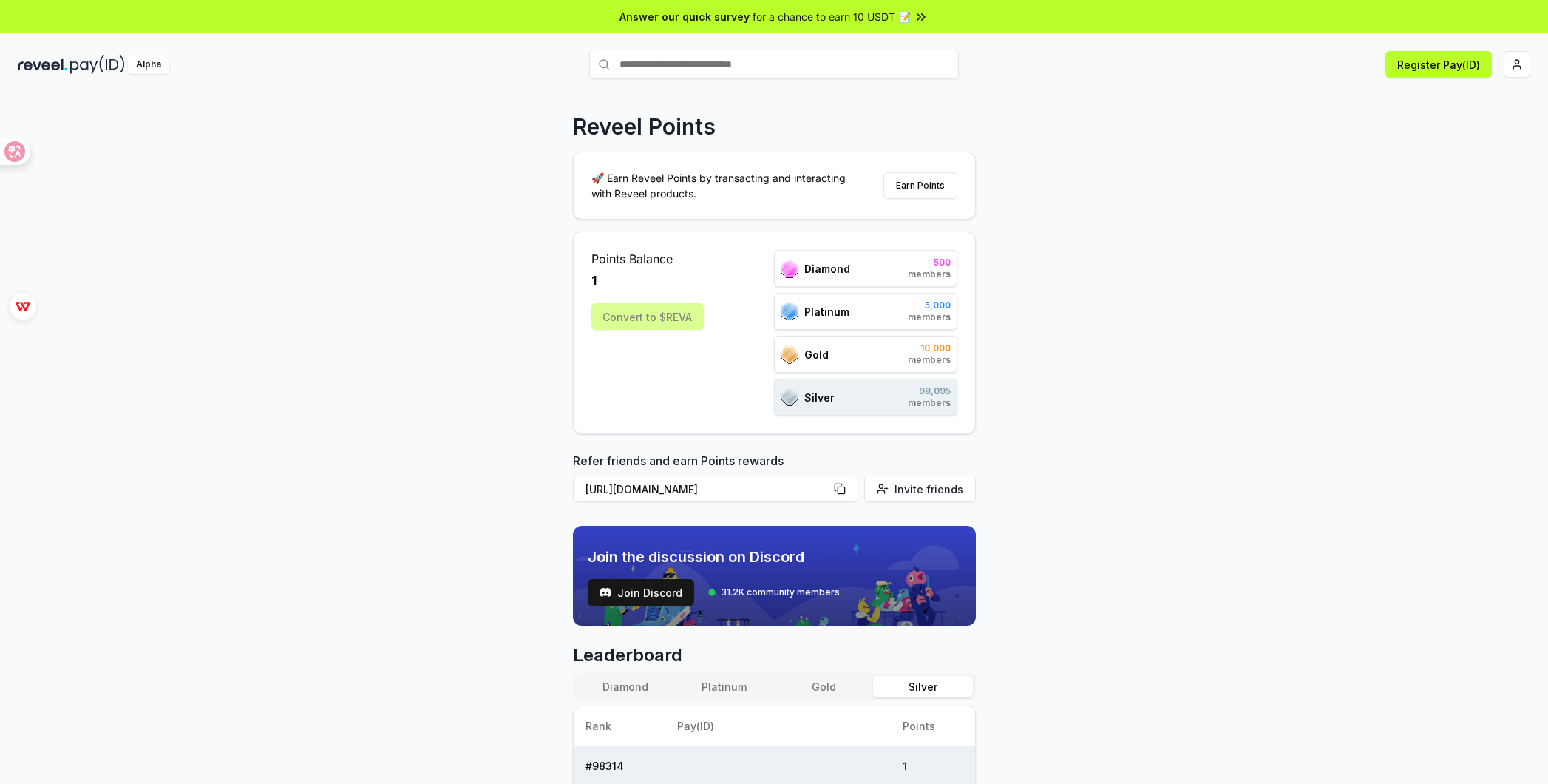
click at [606, 263] on span "Points Balance" at bounding box center [647, 259] width 112 height 18
click at [596, 283] on span "1" at bounding box center [594, 281] width 6 height 21
click at [594, 283] on span "1" at bounding box center [594, 281] width 6 height 21
click at [688, 99] on div "Reveel Points 🚀 Earn Reveel Points by transacting and interacting with Reveel p…" at bounding box center [774, 454] width 1548 height 742
click at [1432, 67] on button "Register Pay(ID)" at bounding box center [1439, 64] width 106 height 27
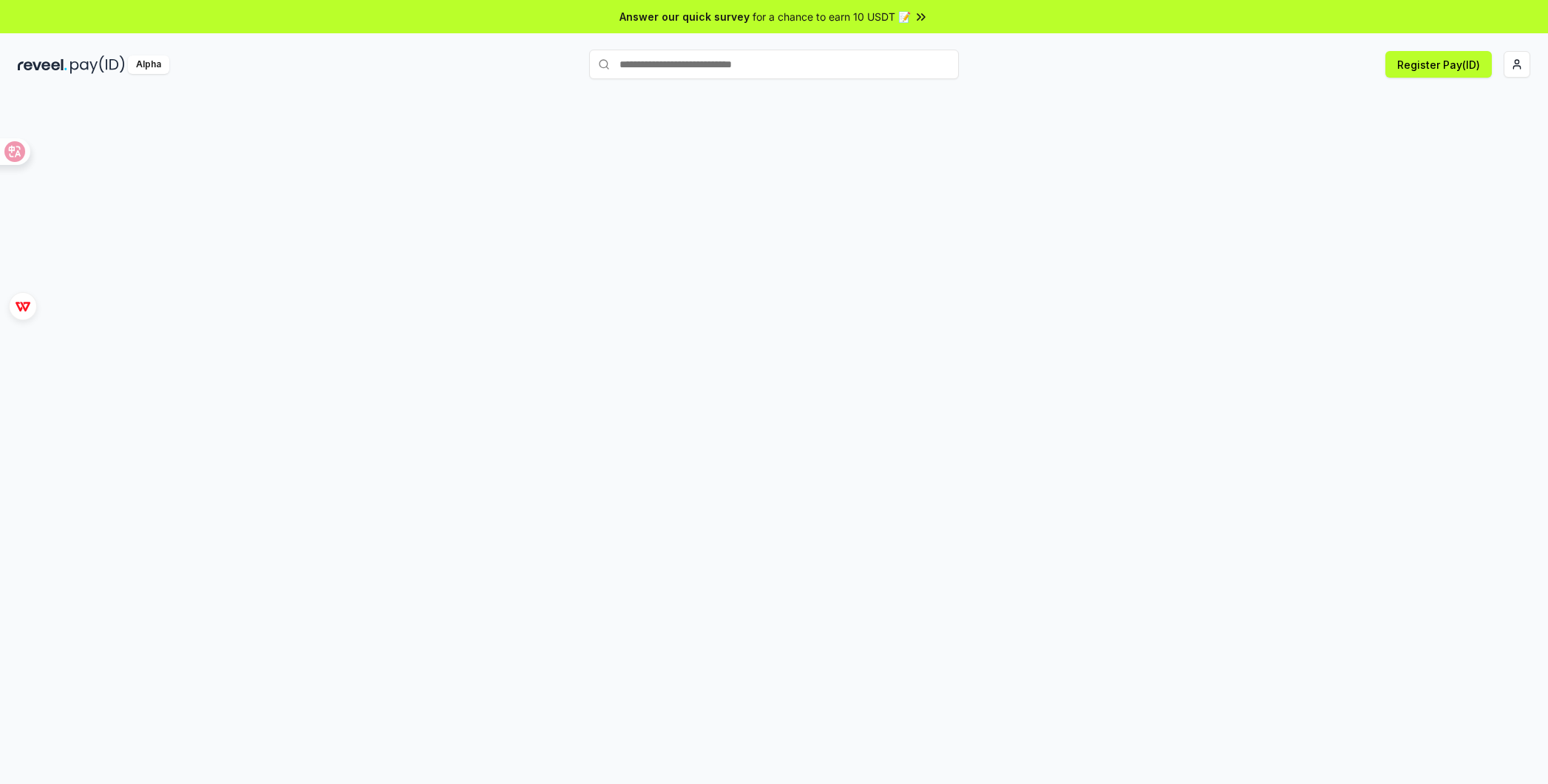
drag, startPoint x: 308, startPoint y: 192, endPoint x: 429, endPoint y: 157, distance: 126.0
click at [308, 192] on div at bounding box center [774, 454] width 1548 height 742
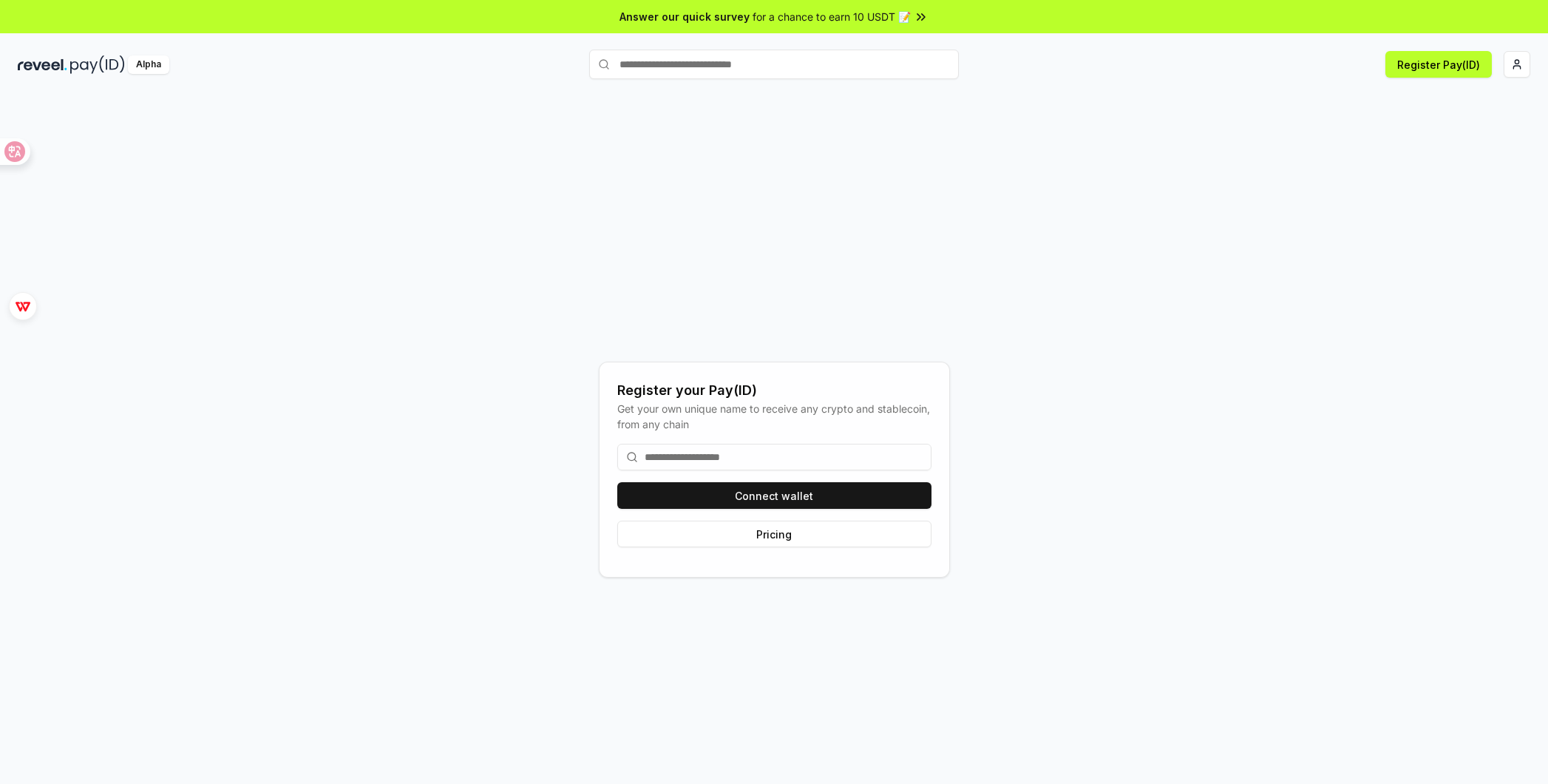
click at [819, 459] on input at bounding box center [774, 457] width 314 height 27
click at [819, 460] on input at bounding box center [774, 457] width 314 height 27
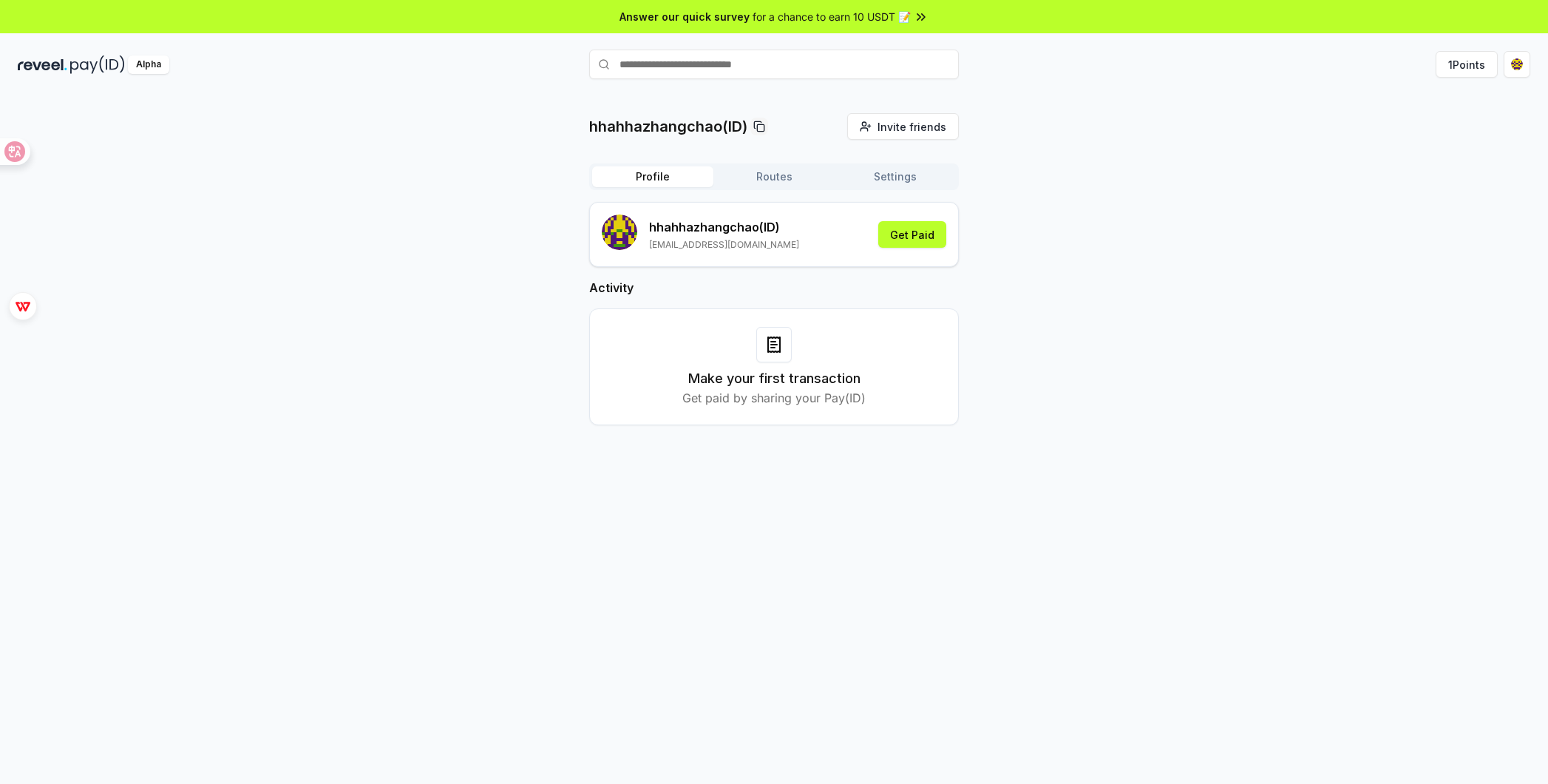
click at [768, 337] on icon at bounding box center [774, 344] width 12 height 14
click at [772, 376] on h3 "Make your first transaction" at bounding box center [774, 379] width 173 height 21
click at [774, 383] on h3 "Make your first transaction" at bounding box center [774, 379] width 173 height 21
click at [797, 404] on p "Get paid by sharing your Pay(ID)" at bounding box center [774, 398] width 183 height 18
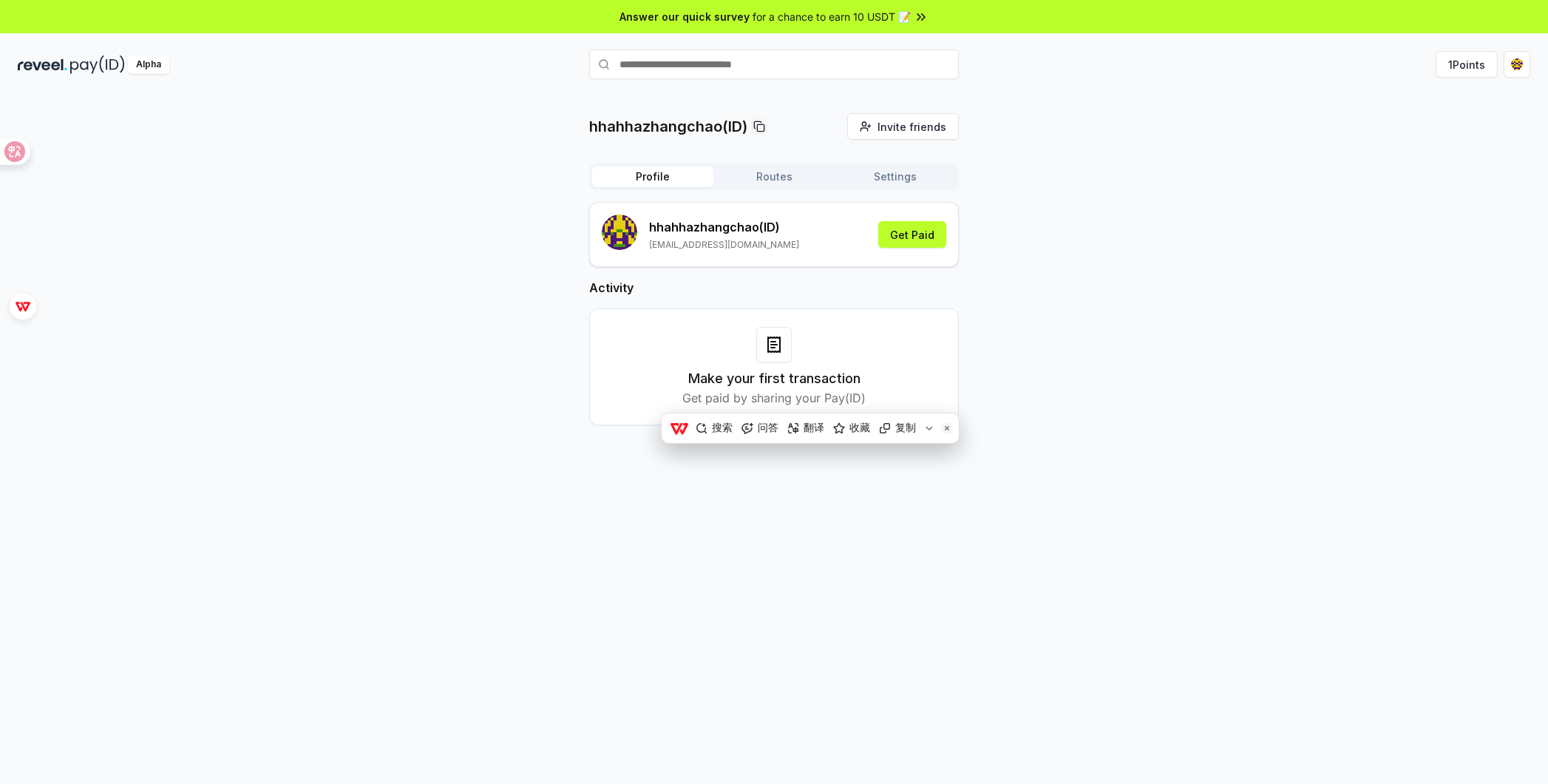
click at [965, 352] on div "hhahhazhangchao(ID) Invite friends Invite Profile Routes Settings hhahhazhangch…" at bounding box center [774, 281] width 1513 height 335
click at [842, 402] on p "Get paid by sharing your Pay(ID)" at bounding box center [774, 398] width 183 height 18
drag, startPoint x: 842, startPoint y: 402, endPoint x: 832, endPoint y: 402, distance: 10.0
click at [832, 402] on p "Get paid by sharing your Pay(ID)" at bounding box center [774, 398] width 183 height 18
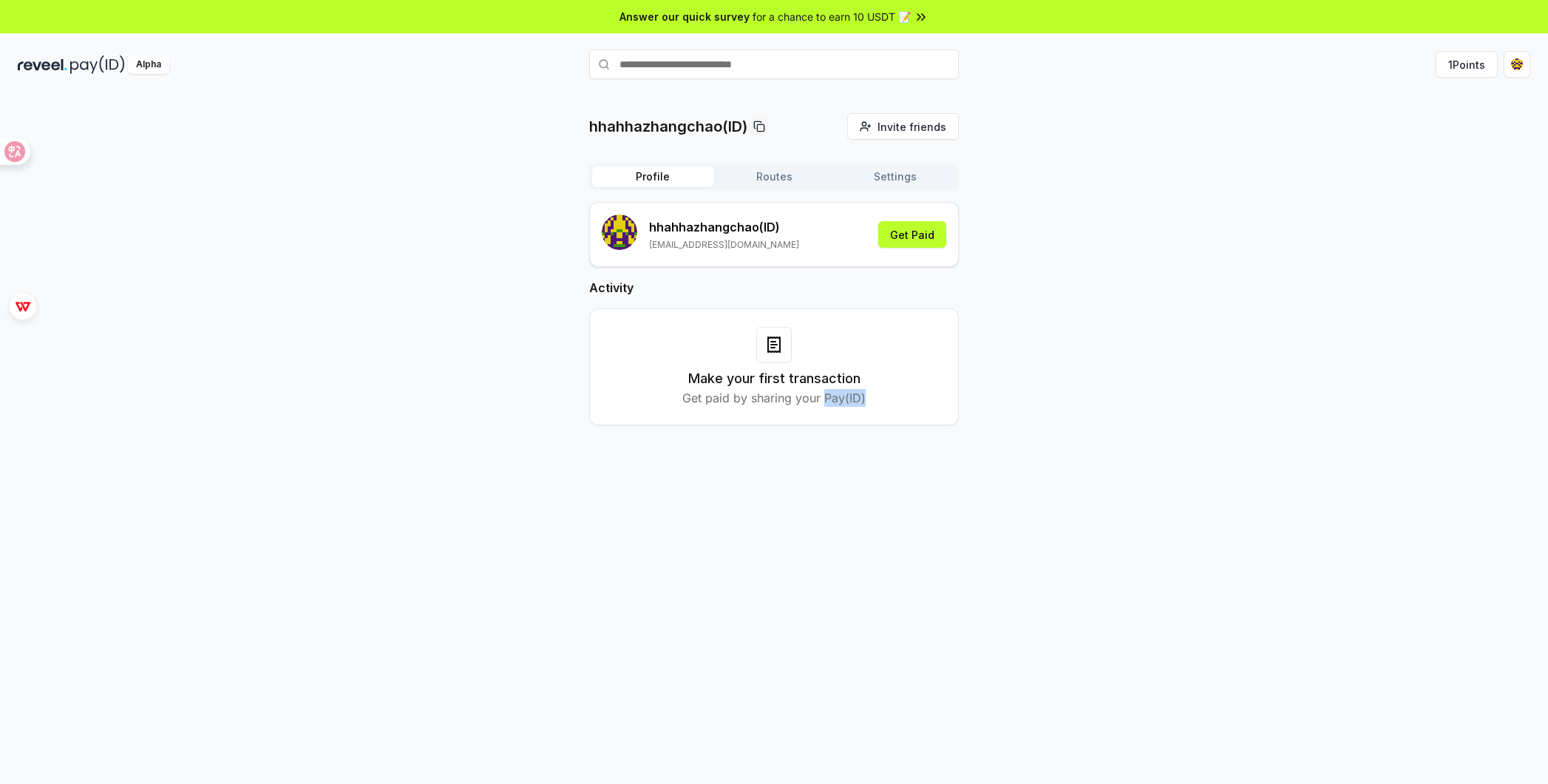
drag, startPoint x: 832, startPoint y: 402, endPoint x: 864, endPoint y: 398, distance: 32.2
click at [863, 398] on p "Get paid by sharing your Pay(ID)" at bounding box center [774, 398] width 183 height 18
click at [1082, 312] on div "hhahhazhangchao(ID) Invite friends Invite Profile Routes Settings hhahhazhangch…" at bounding box center [774, 281] width 1513 height 335
click at [1515, 59] on html "Answer our quick survey for a chance to earn 10 USDT 📝 Alpha 1 Points hhahhazha…" at bounding box center [774, 392] width 1548 height 784
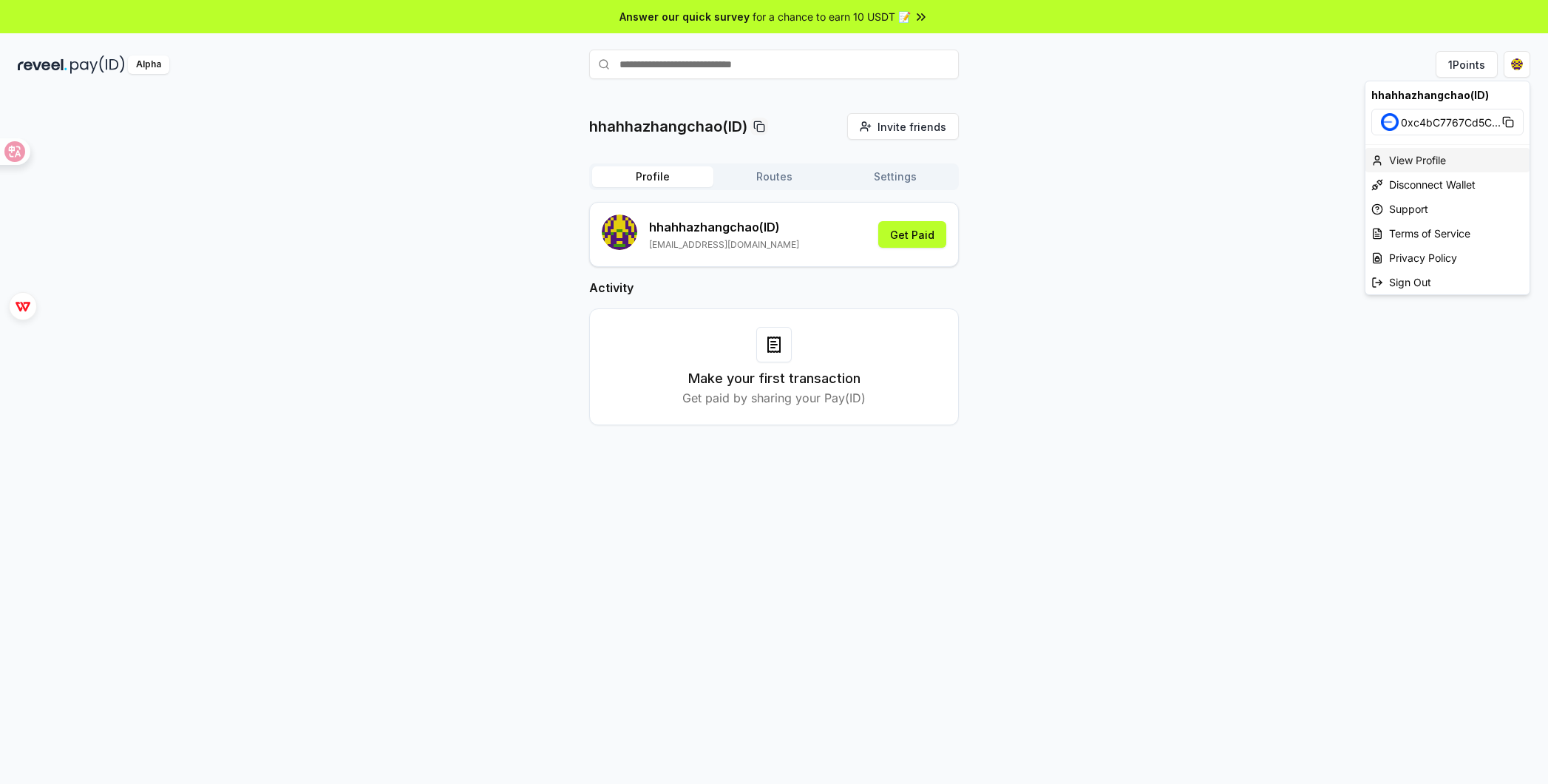
click at [1435, 166] on div "View Profile" at bounding box center [1447, 159] width 164 height 24
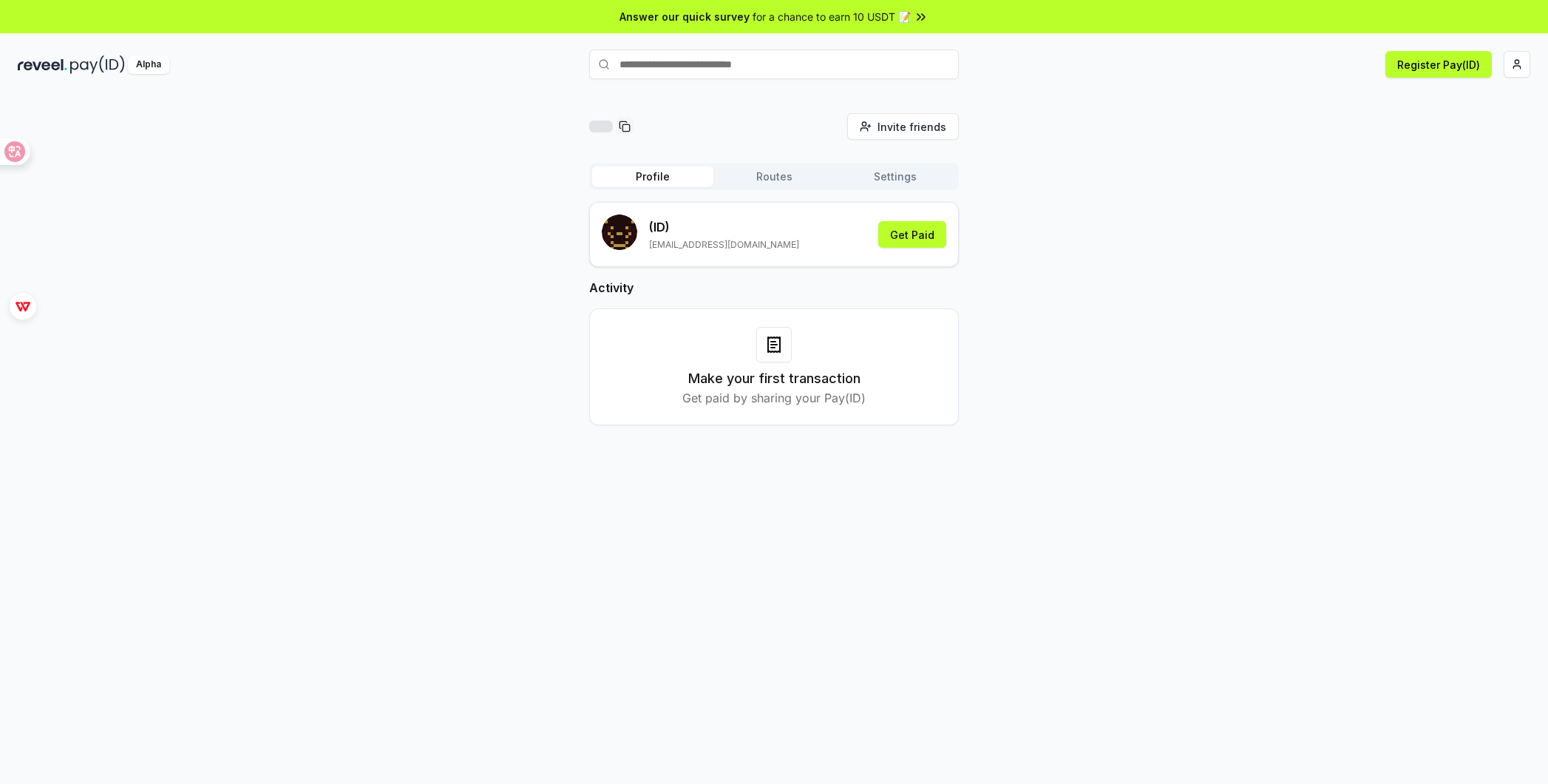
click at [781, 182] on button "Routes" at bounding box center [774, 177] width 122 height 21
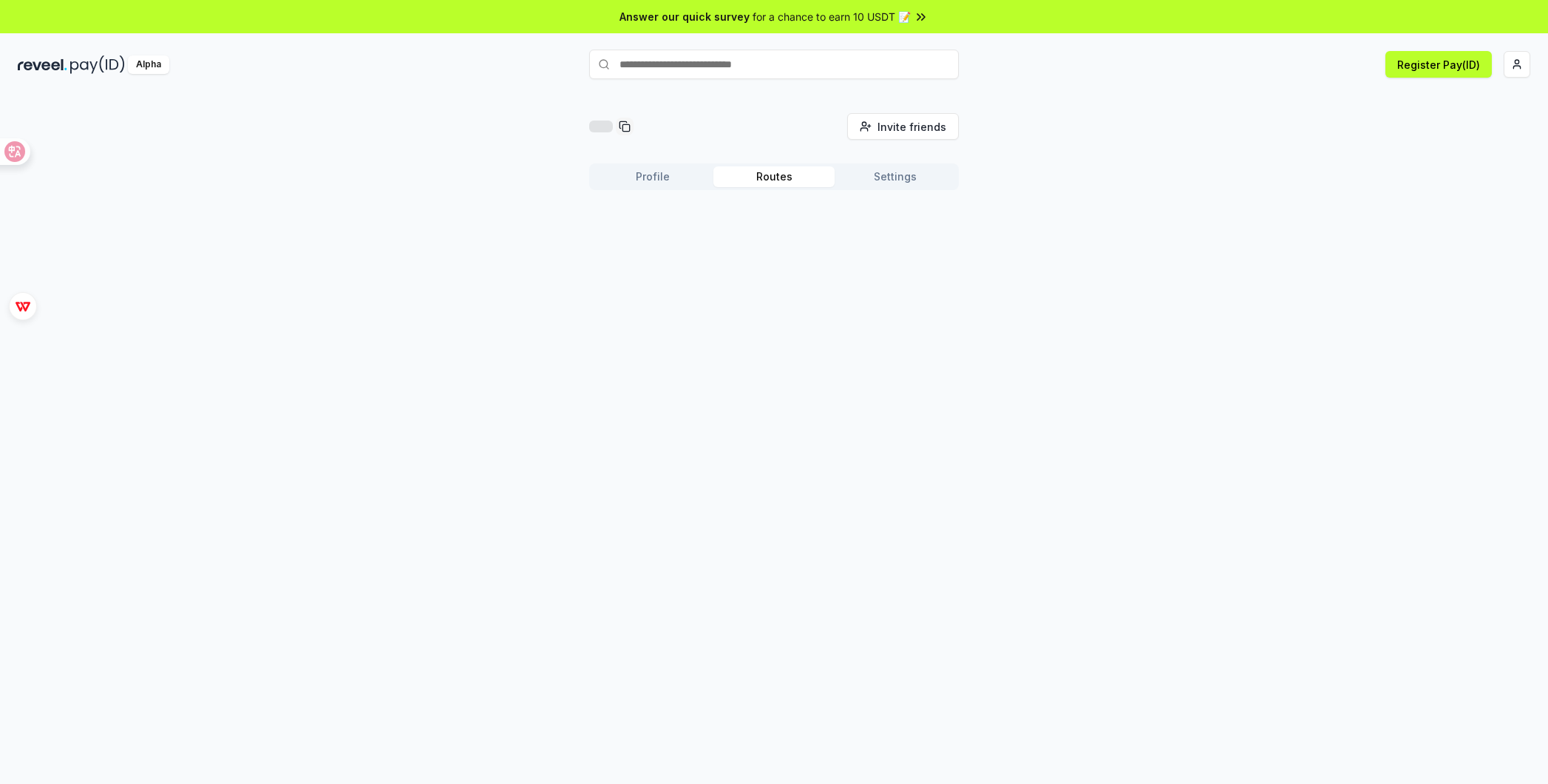
click at [896, 176] on button "Settings" at bounding box center [895, 177] width 122 height 21
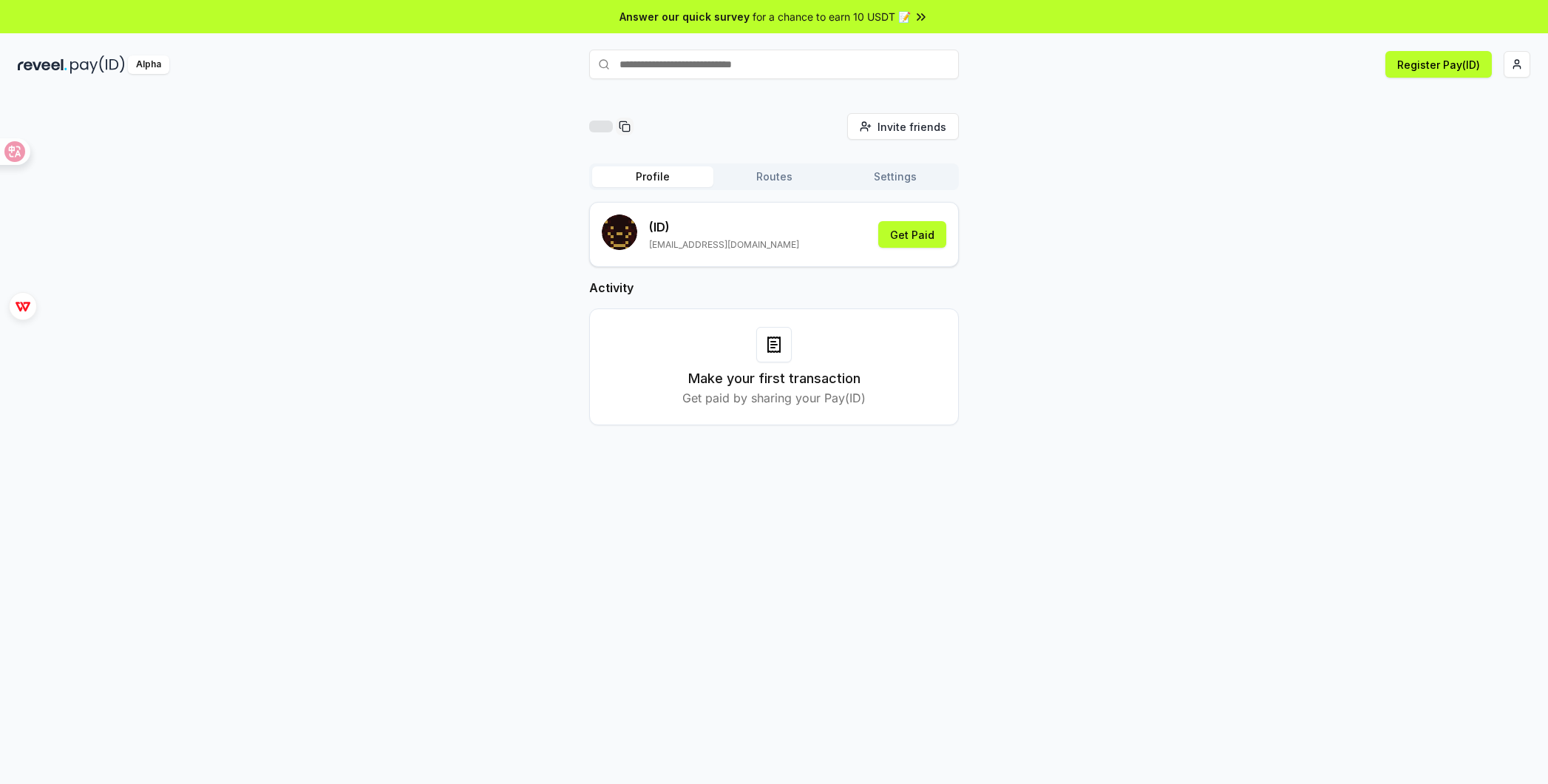
click at [681, 173] on button "Profile" at bounding box center [653, 177] width 122 height 21
click at [758, 358] on div at bounding box center [774, 344] width 35 height 35
click at [770, 344] on icon at bounding box center [774, 344] width 18 height 18
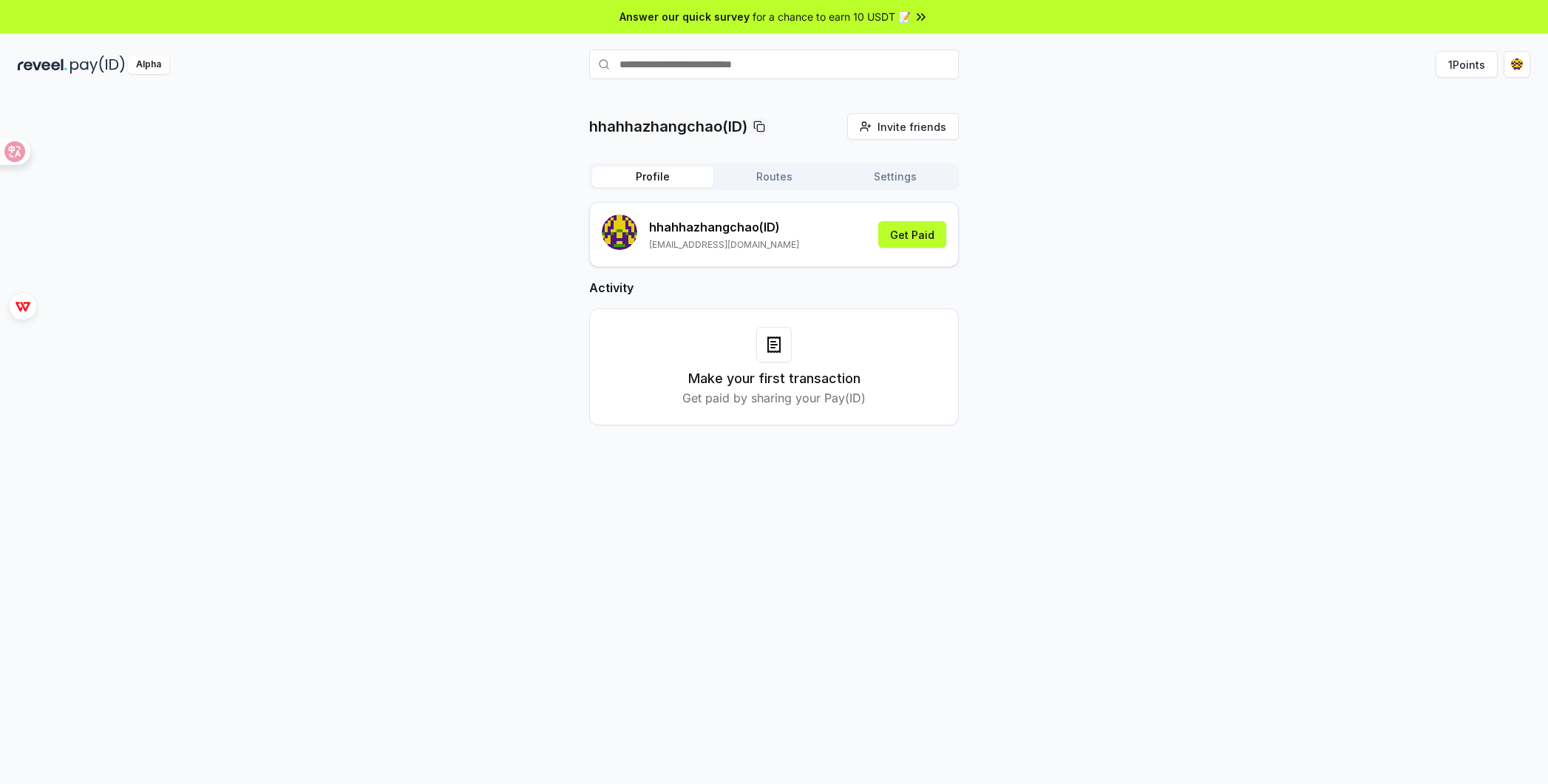
click at [754, 346] on div "Make your first transaction Get paid by sharing your Pay(ID)" at bounding box center [774, 366] width 333 height 80
click at [782, 346] on icon at bounding box center [774, 344] width 18 height 18
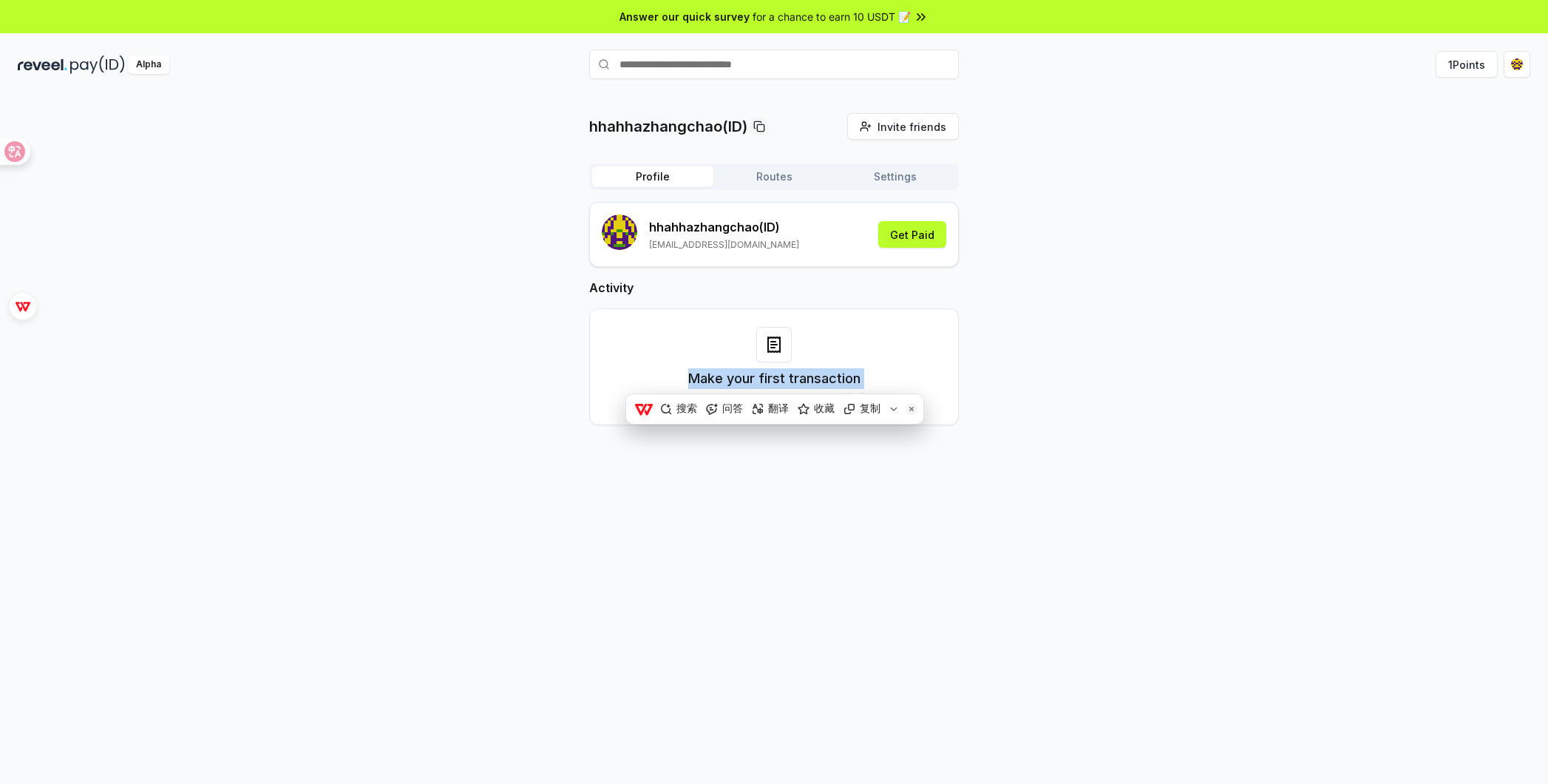
click at [782, 346] on icon at bounding box center [774, 344] width 18 height 18
click at [1024, 323] on div "hhahhazhangchao(ID) Invite friends Invite Profile Routes Settings hhahhazhangch…" at bounding box center [774, 281] width 1513 height 335
click at [1462, 59] on button "1 Points" at bounding box center [1467, 64] width 62 height 27
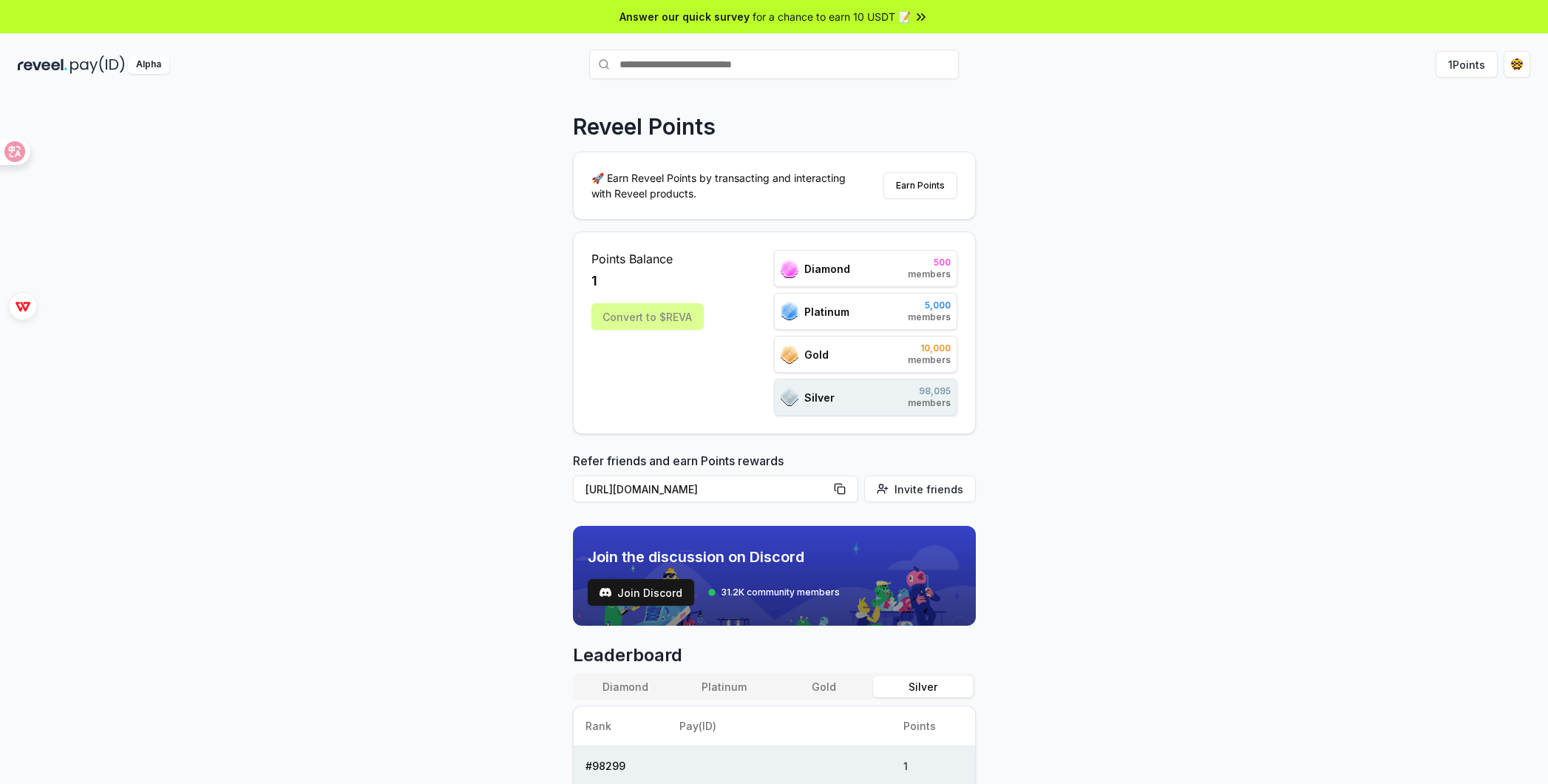
click at [660, 183] on p "🚀 Earn Reveel Points by transacting and interacting with Reveel products." at bounding box center [725, 185] width 266 height 31
drag, startPoint x: 660, startPoint y: 183, endPoint x: 785, endPoint y: 173, distance: 125.4
click at [785, 173] on p "🚀 Earn Reveel Points by transacting and interacting with Reveel products." at bounding box center [725, 185] width 266 height 31
click at [1475, 65] on button "1 Points" at bounding box center [1467, 64] width 62 height 27
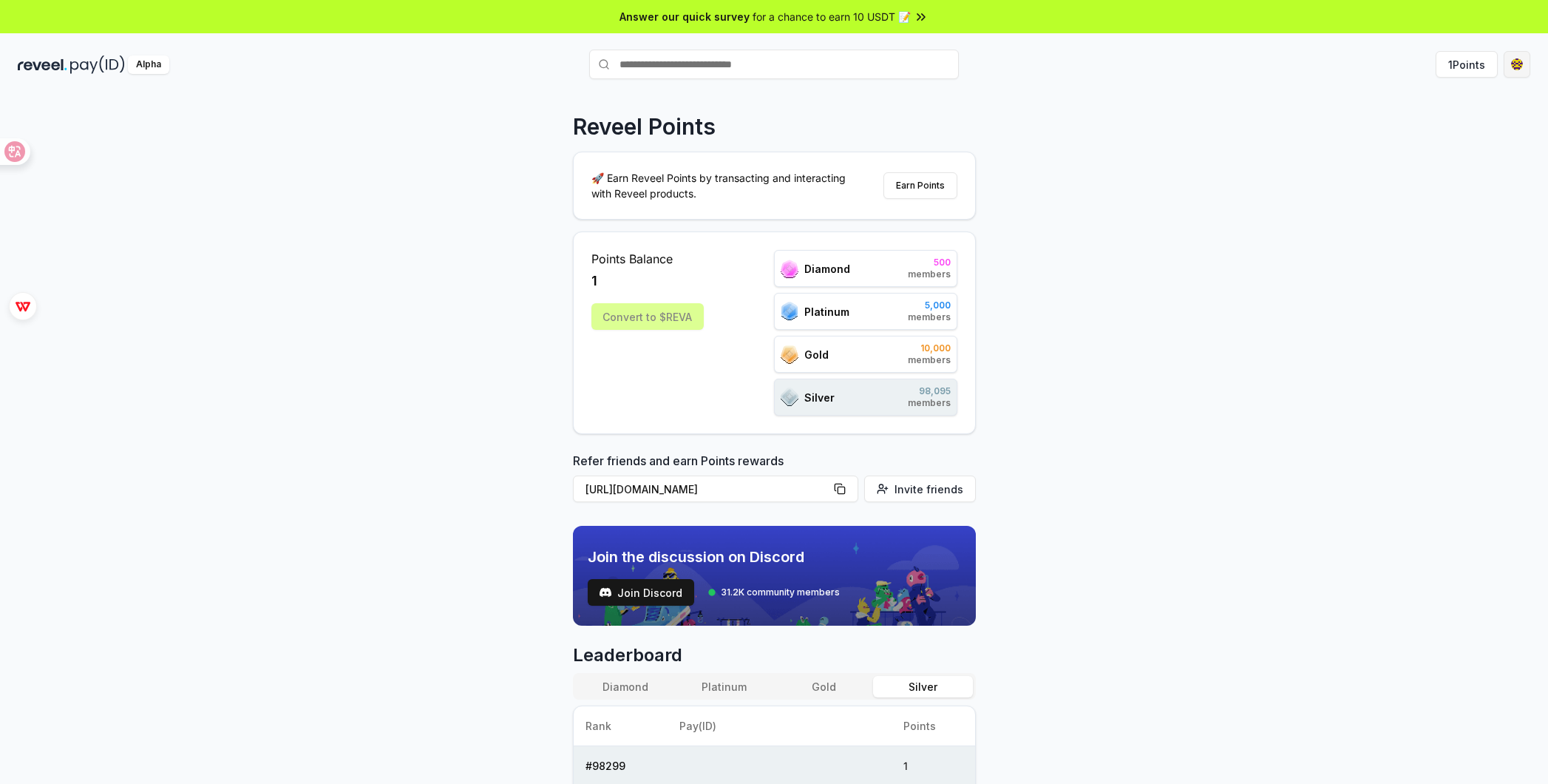
click at [1515, 68] on html "Answer our quick survey for a chance to earn 10 USDT 📝 Alpha 1 Points Reveel Po…" at bounding box center [774, 392] width 1548 height 784
